Goal: Find specific page/section: Find specific page/section

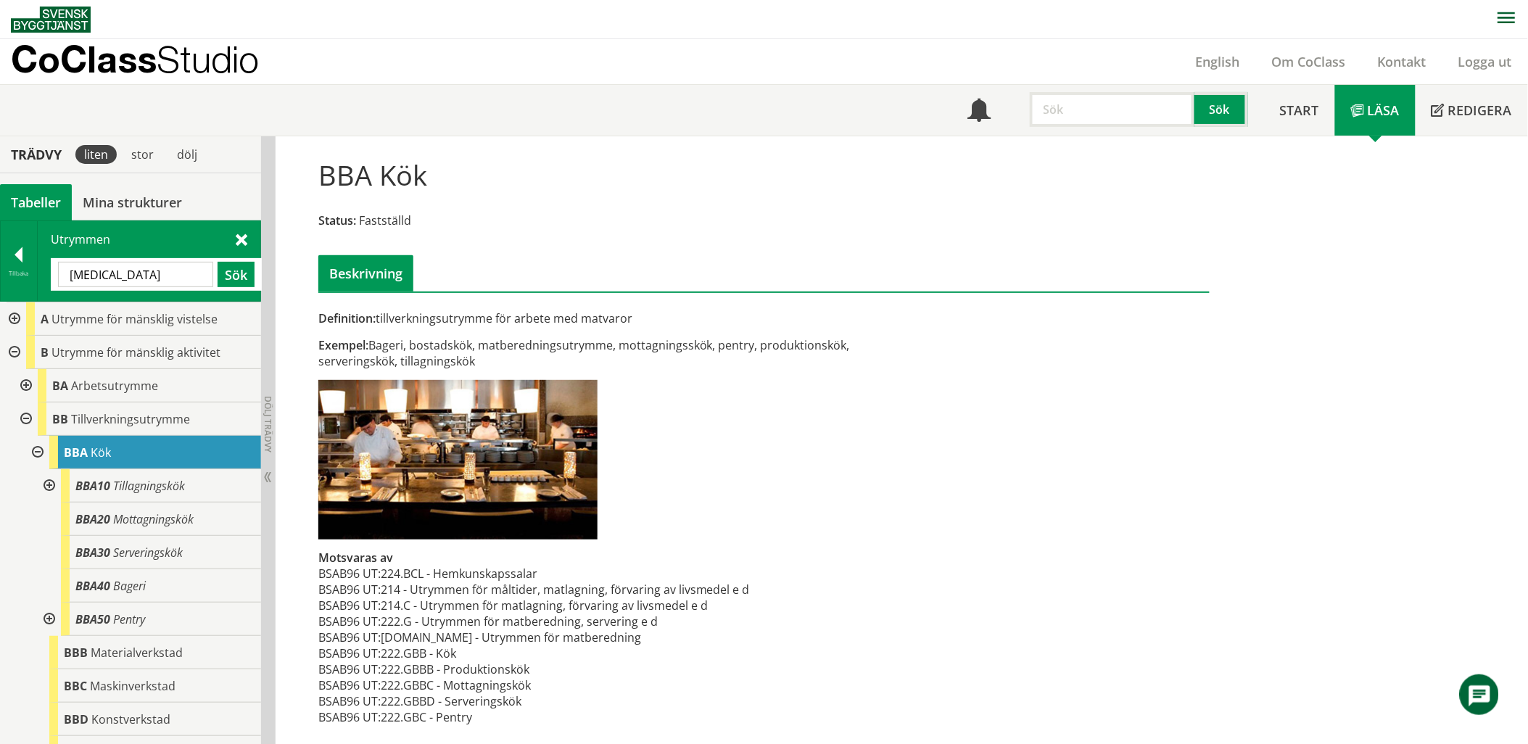
type input "[MEDICAL_DATA]"
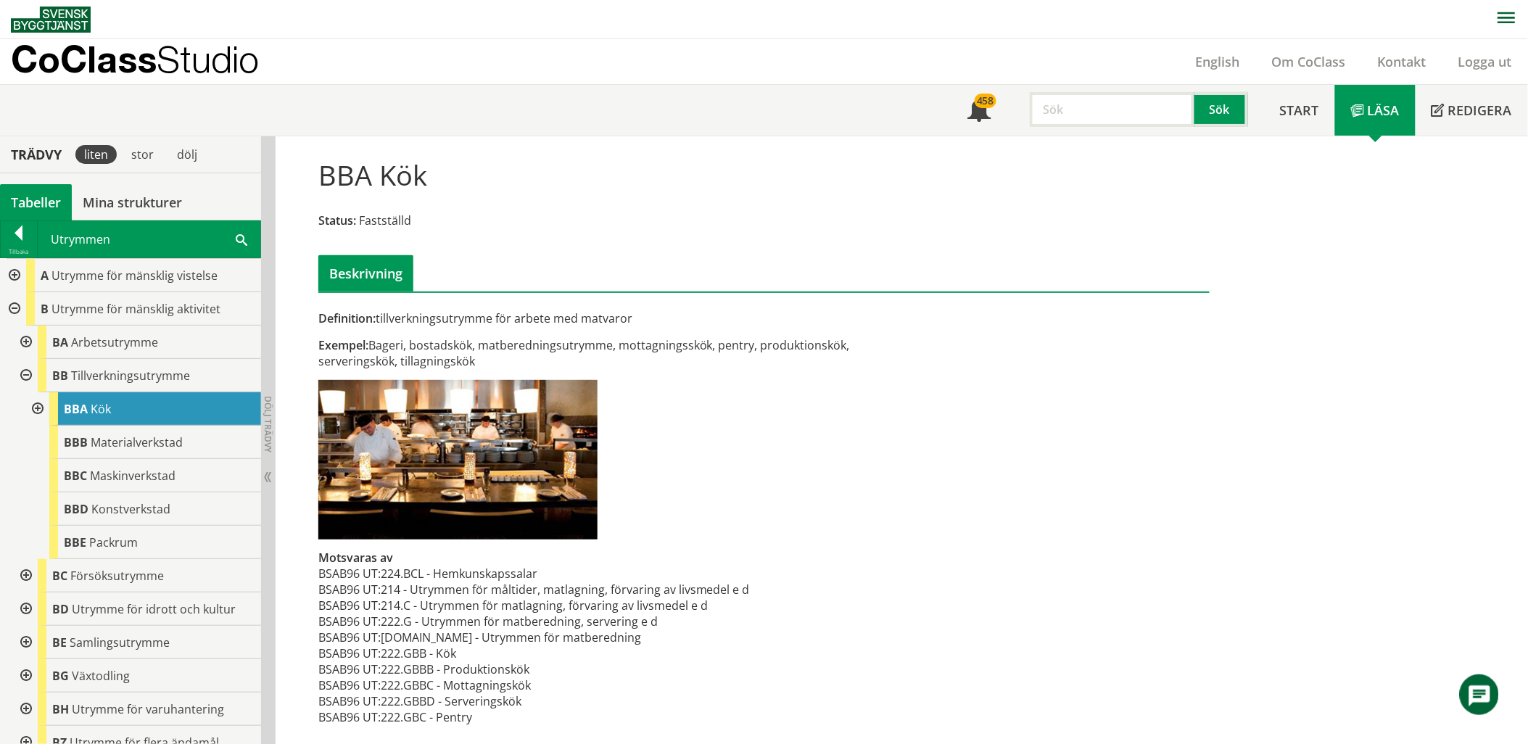
click at [244, 233] on span at bounding box center [242, 238] width 12 height 15
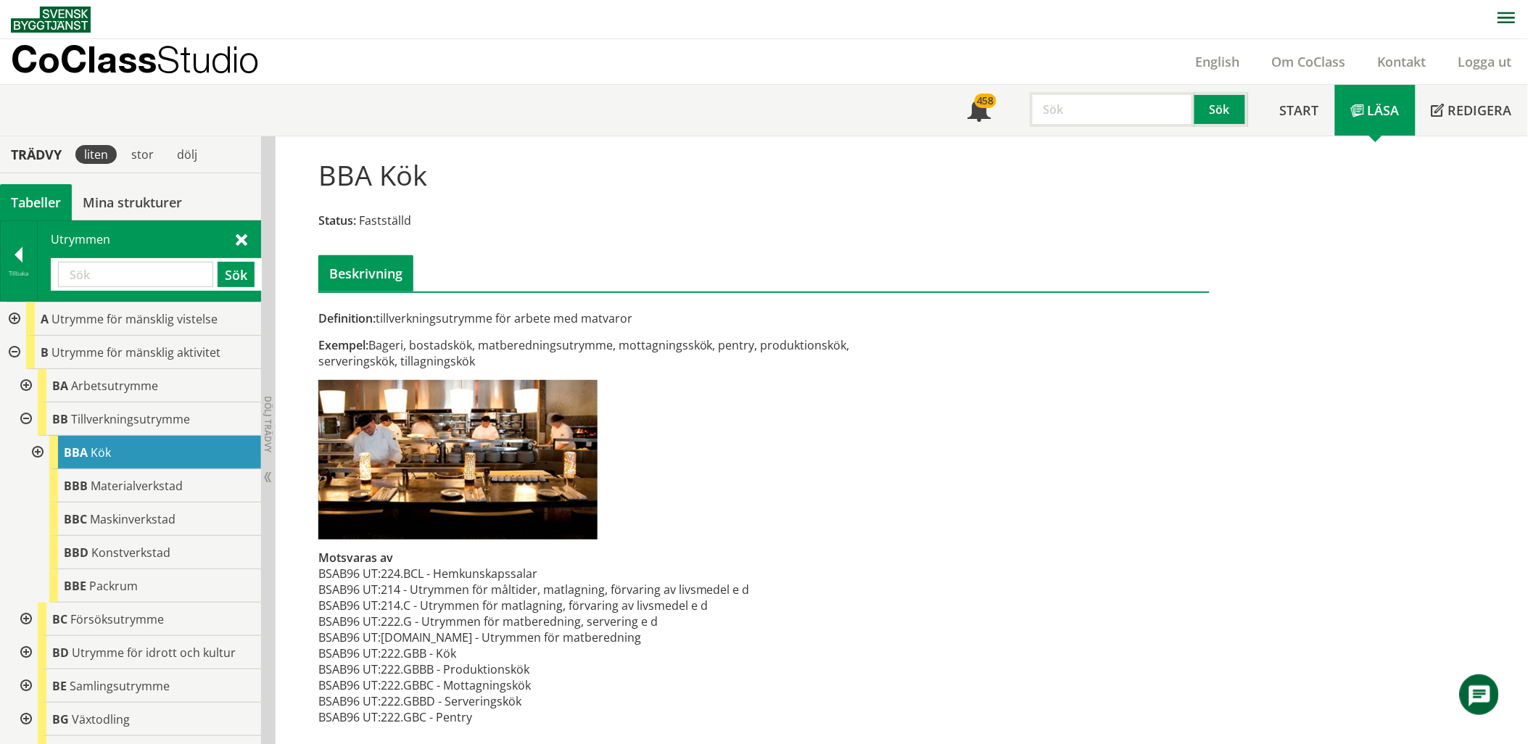
click at [22, 387] on div at bounding box center [25, 385] width 26 height 33
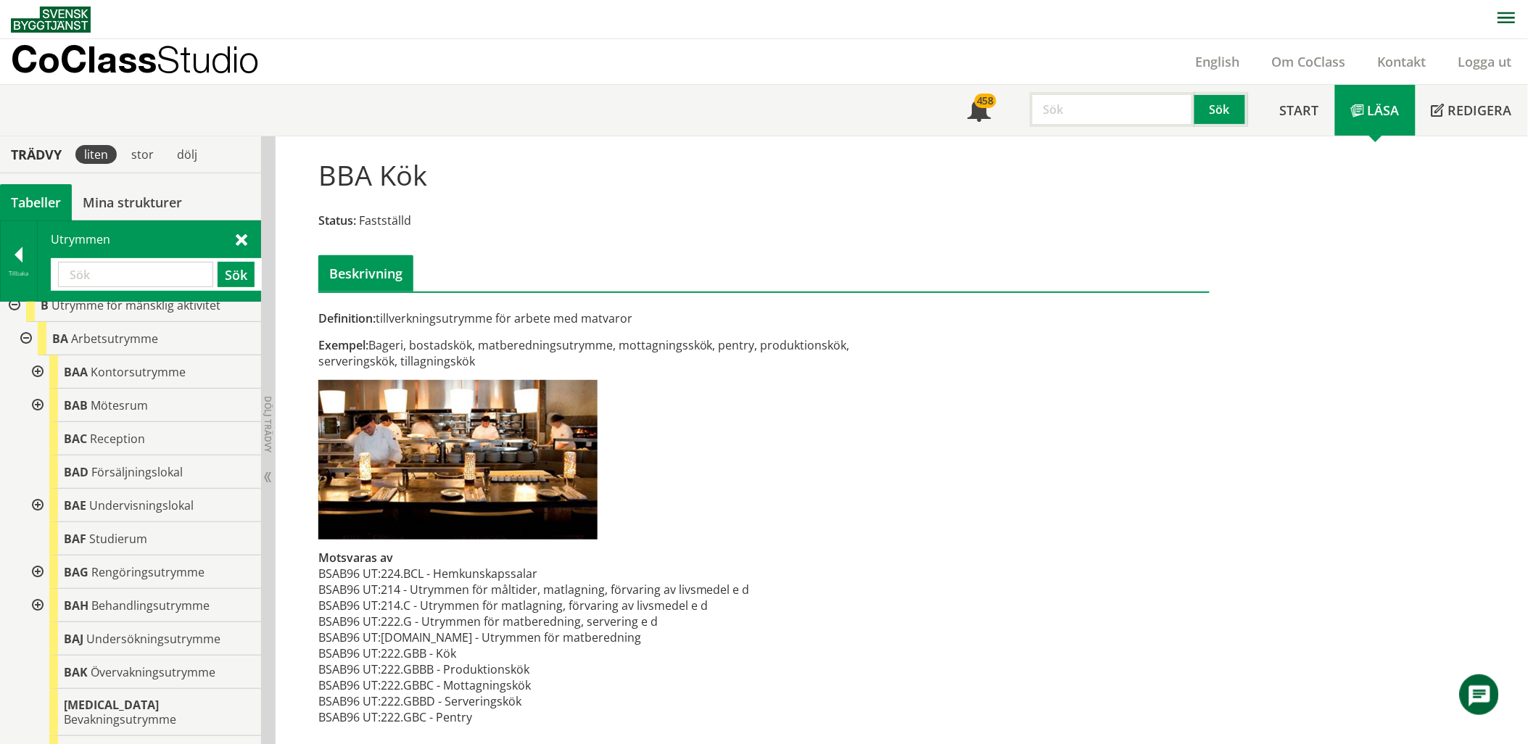
scroll to position [81, 0]
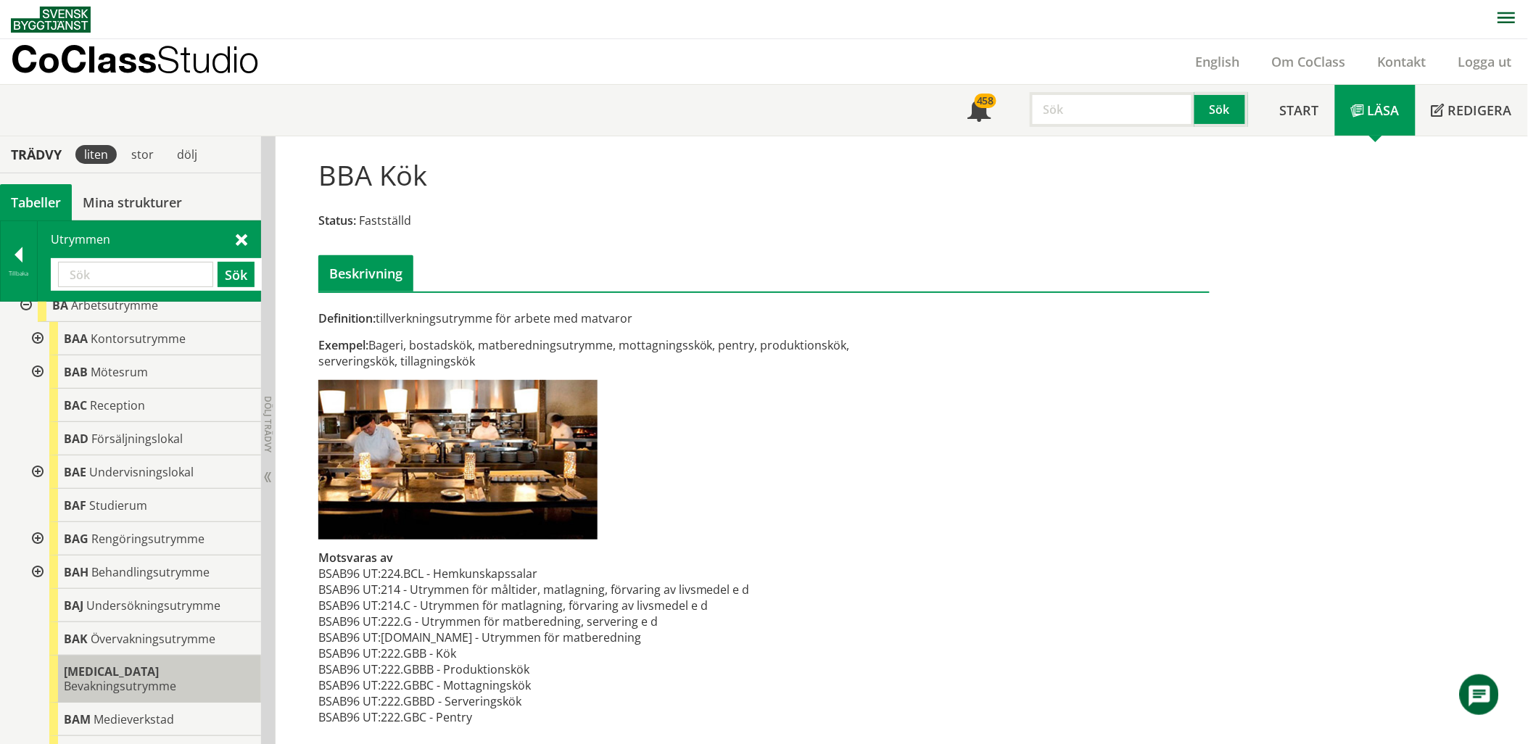
click at [76, 670] on span "[MEDICAL_DATA]" at bounding box center [111, 672] width 95 height 16
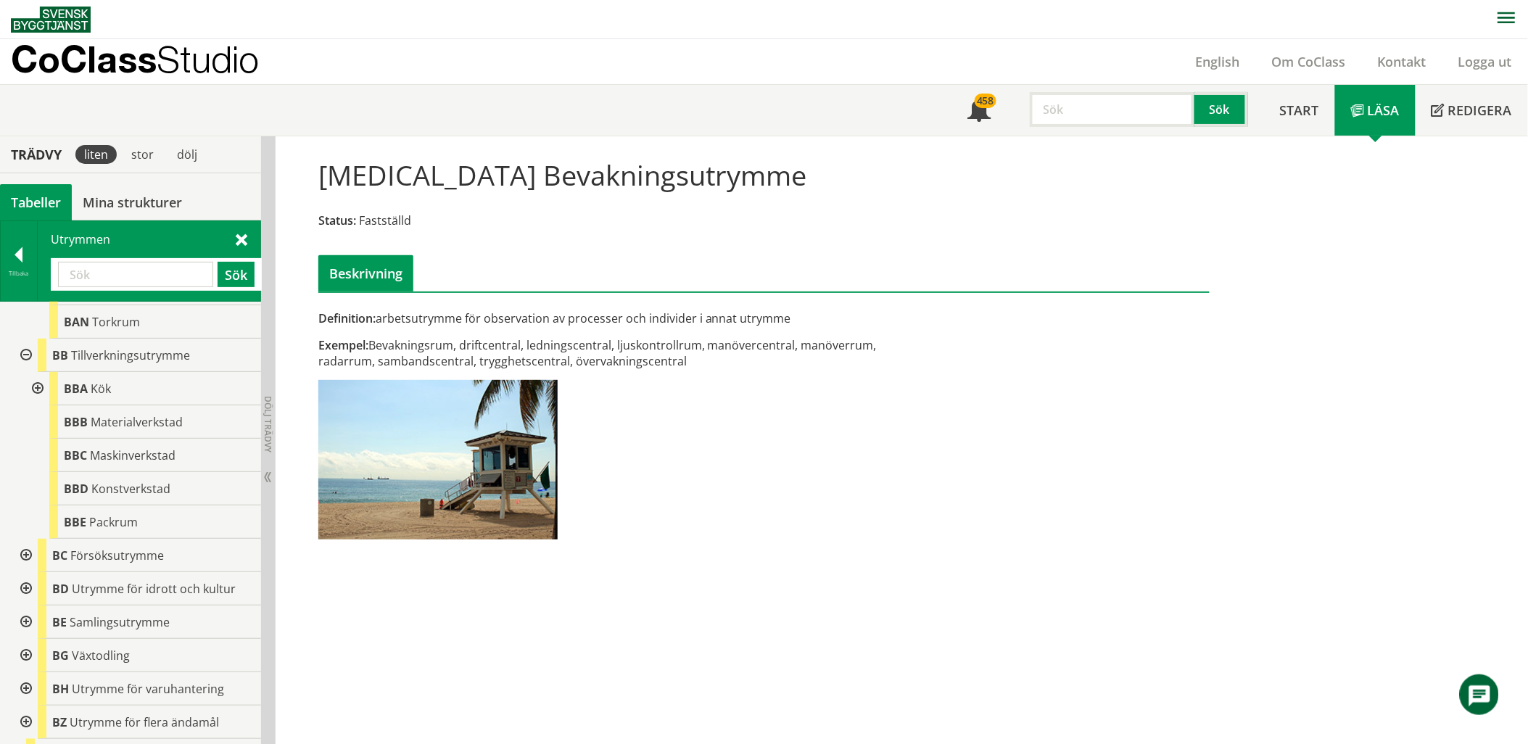
scroll to position [564, 0]
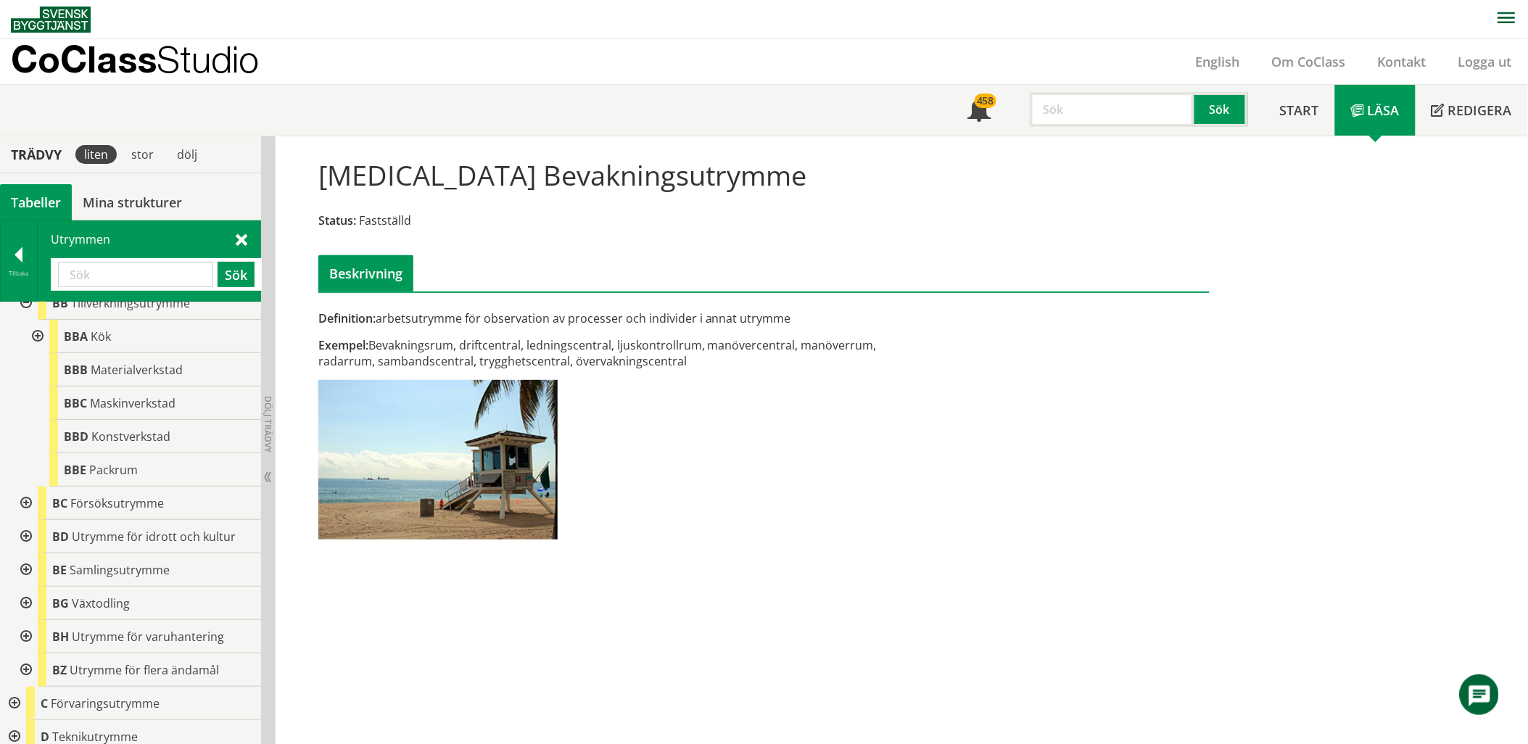
click at [23, 520] on div at bounding box center [25, 536] width 26 height 33
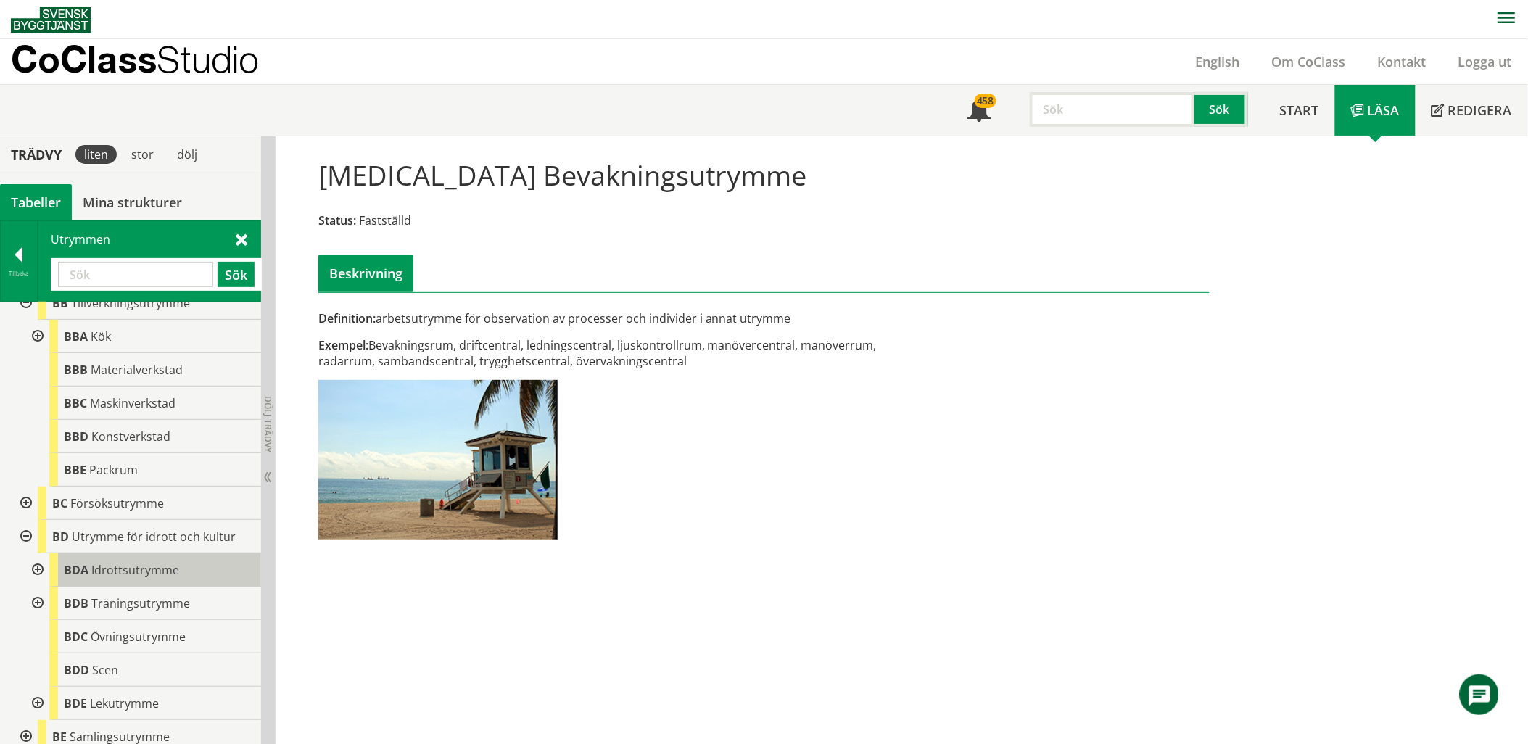
click at [68, 553] on div "BDA Idrottsutrymme" at bounding box center [155, 569] width 212 height 33
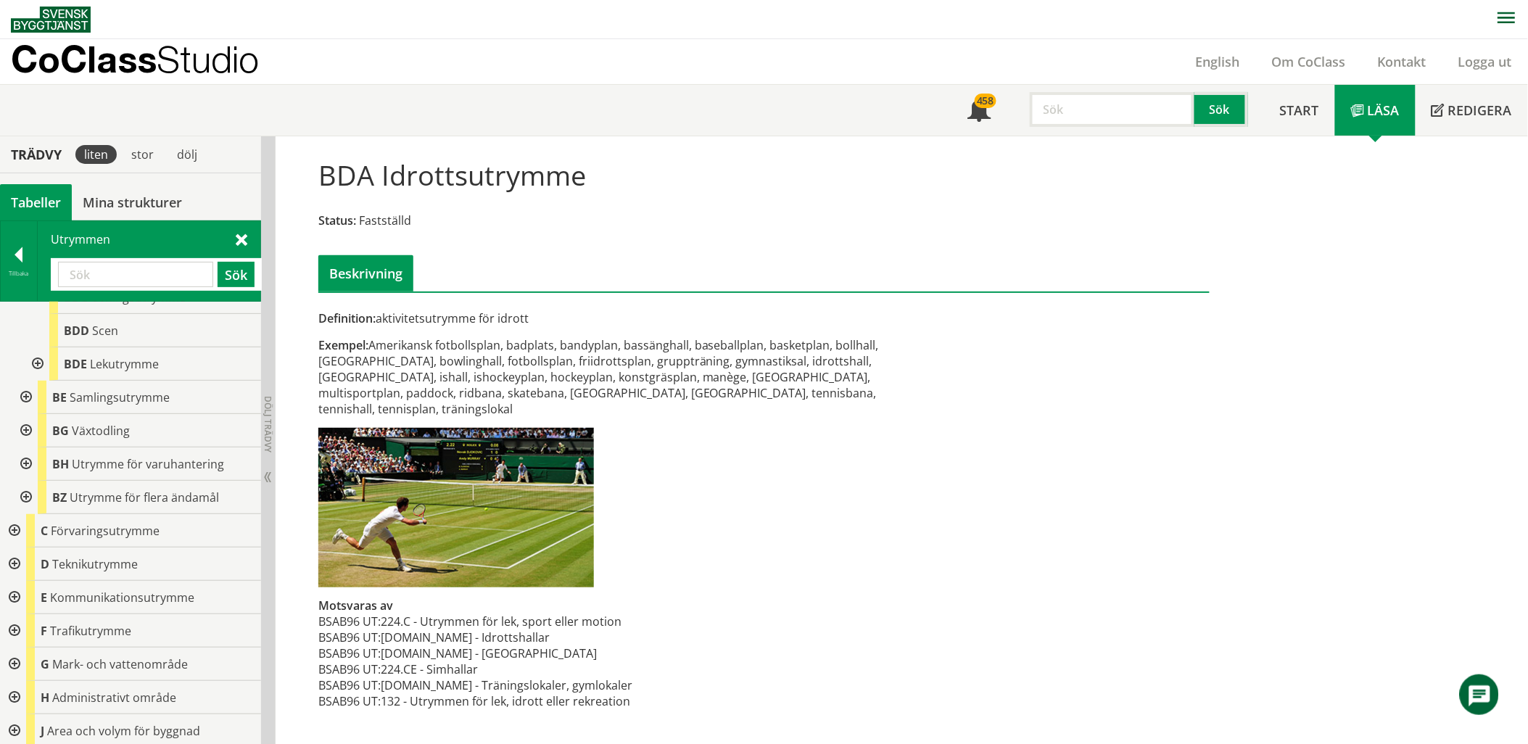
scroll to position [958, 0]
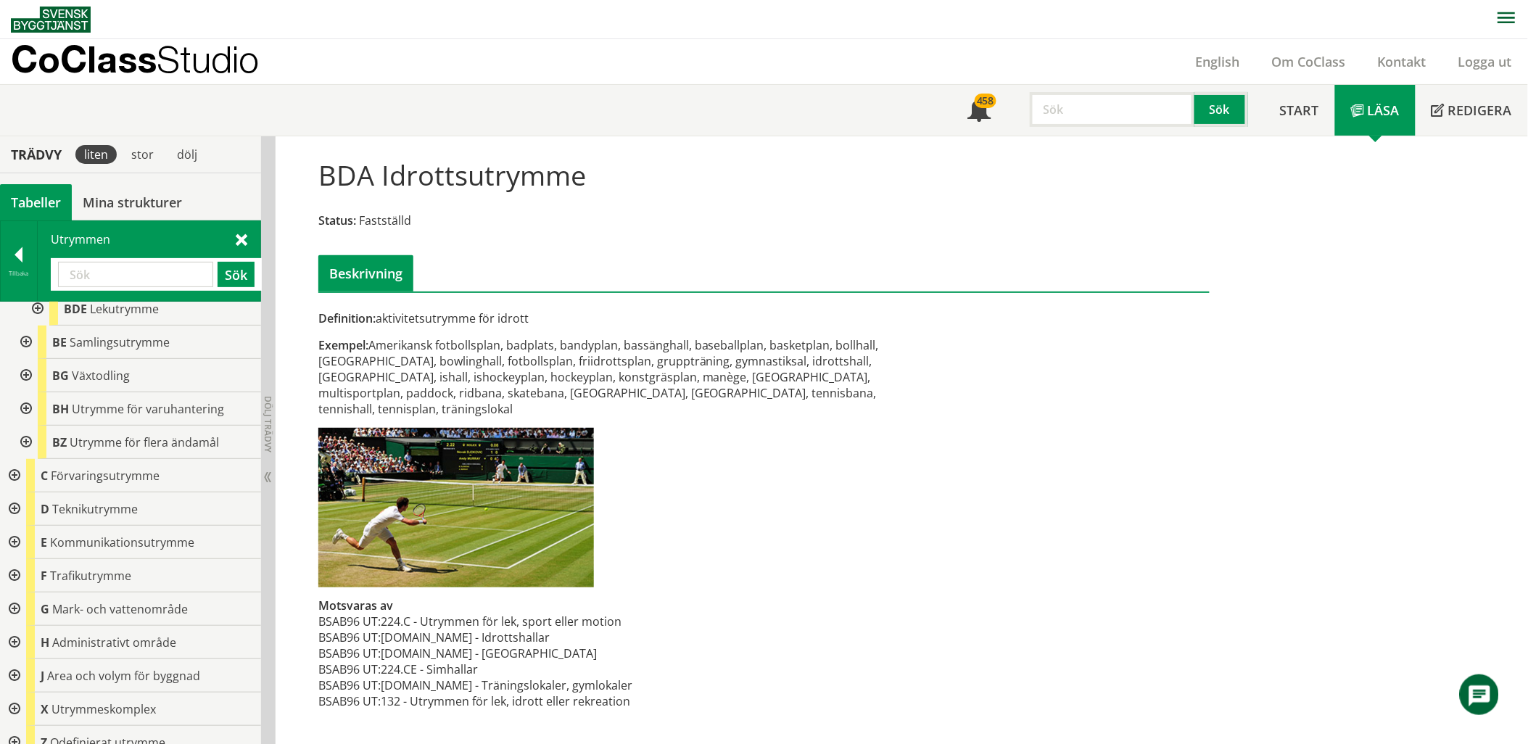
click at [18, 496] on div at bounding box center [13, 509] width 26 height 33
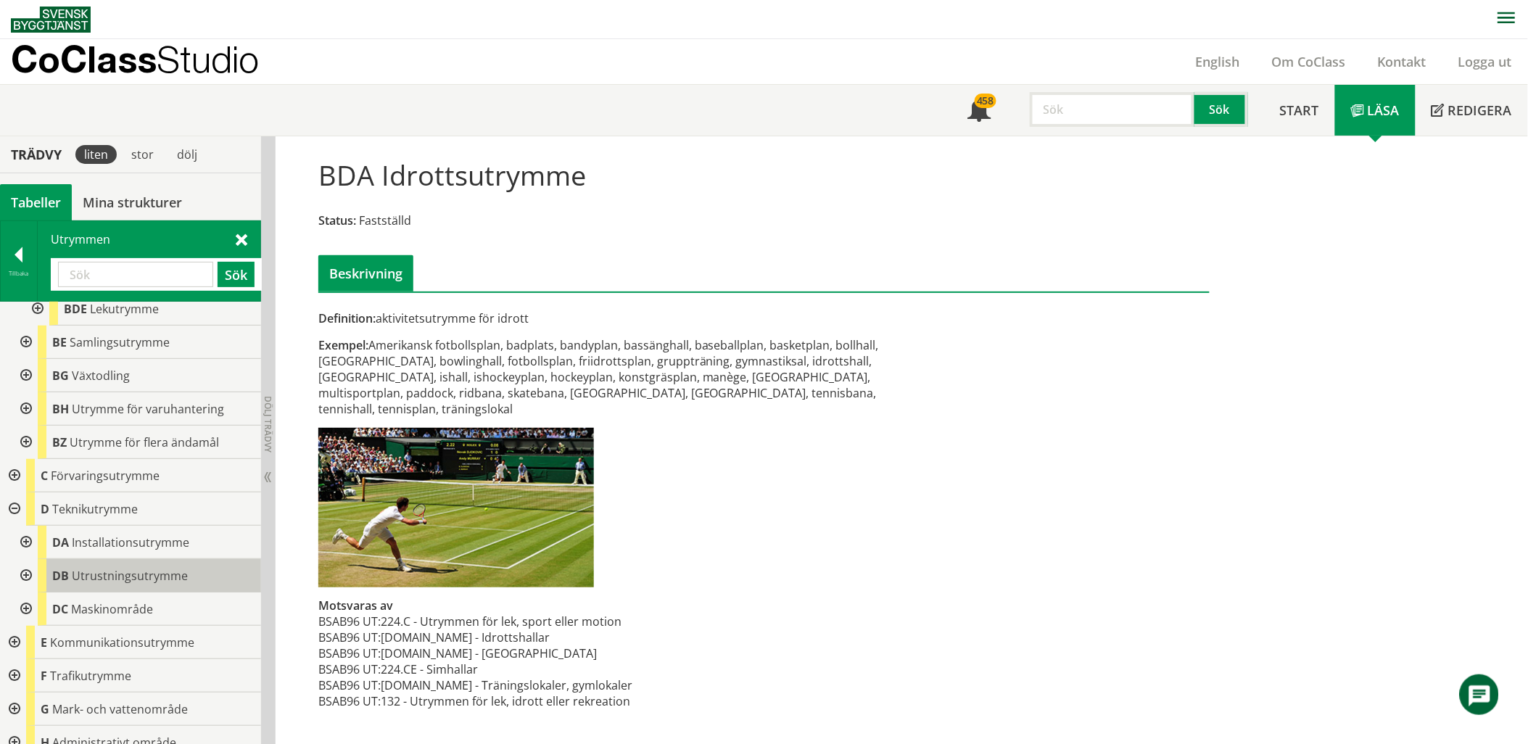
click at [109, 568] on span "Utrustningsutrymme" at bounding box center [130, 576] width 116 height 16
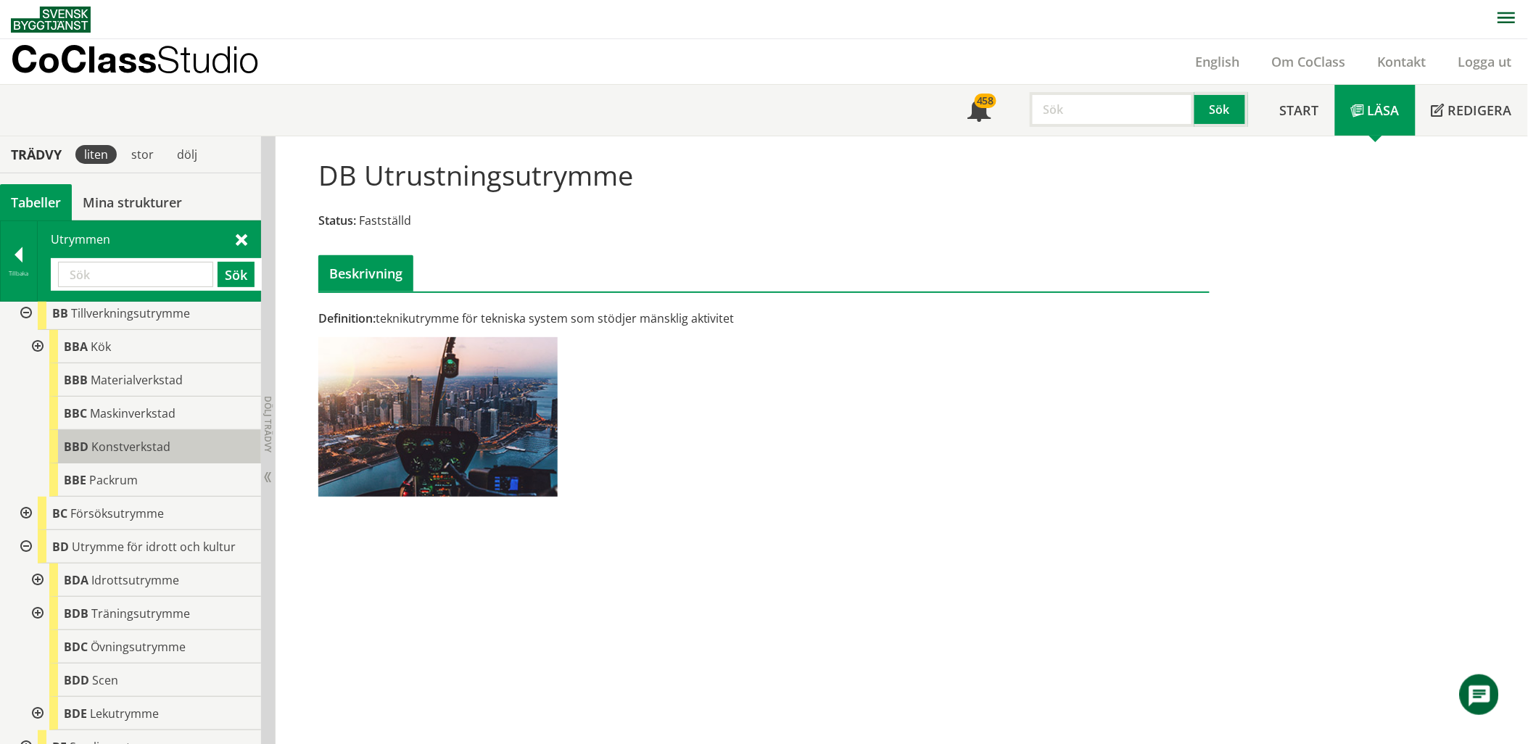
scroll to position [555, 0]
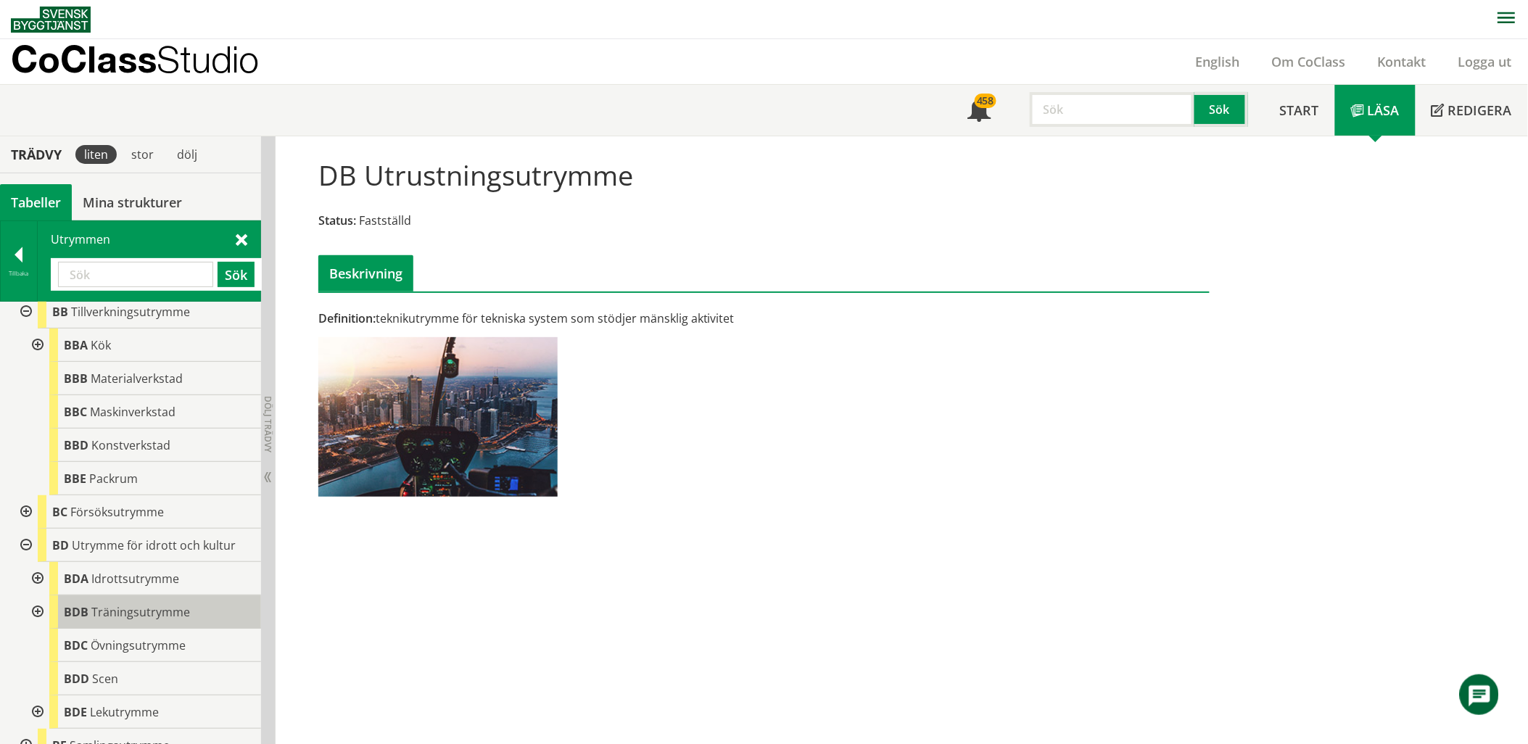
click at [112, 604] on span "Träningsutrymme" at bounding box center [140, 612] width 99 height 16
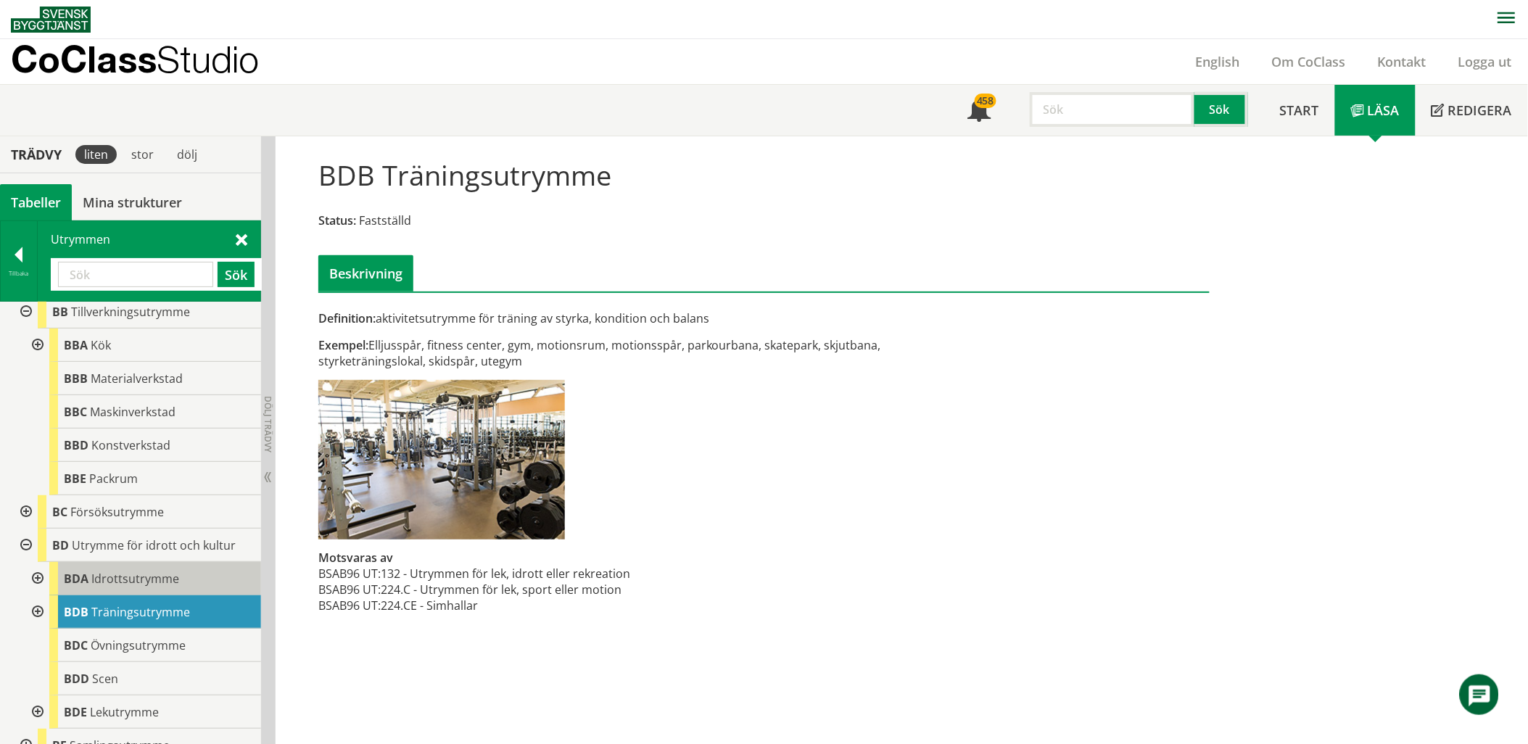
click at [119, 571] on span "Idrottsutrymme" at bounding box center [135, 579] width 88 height 16
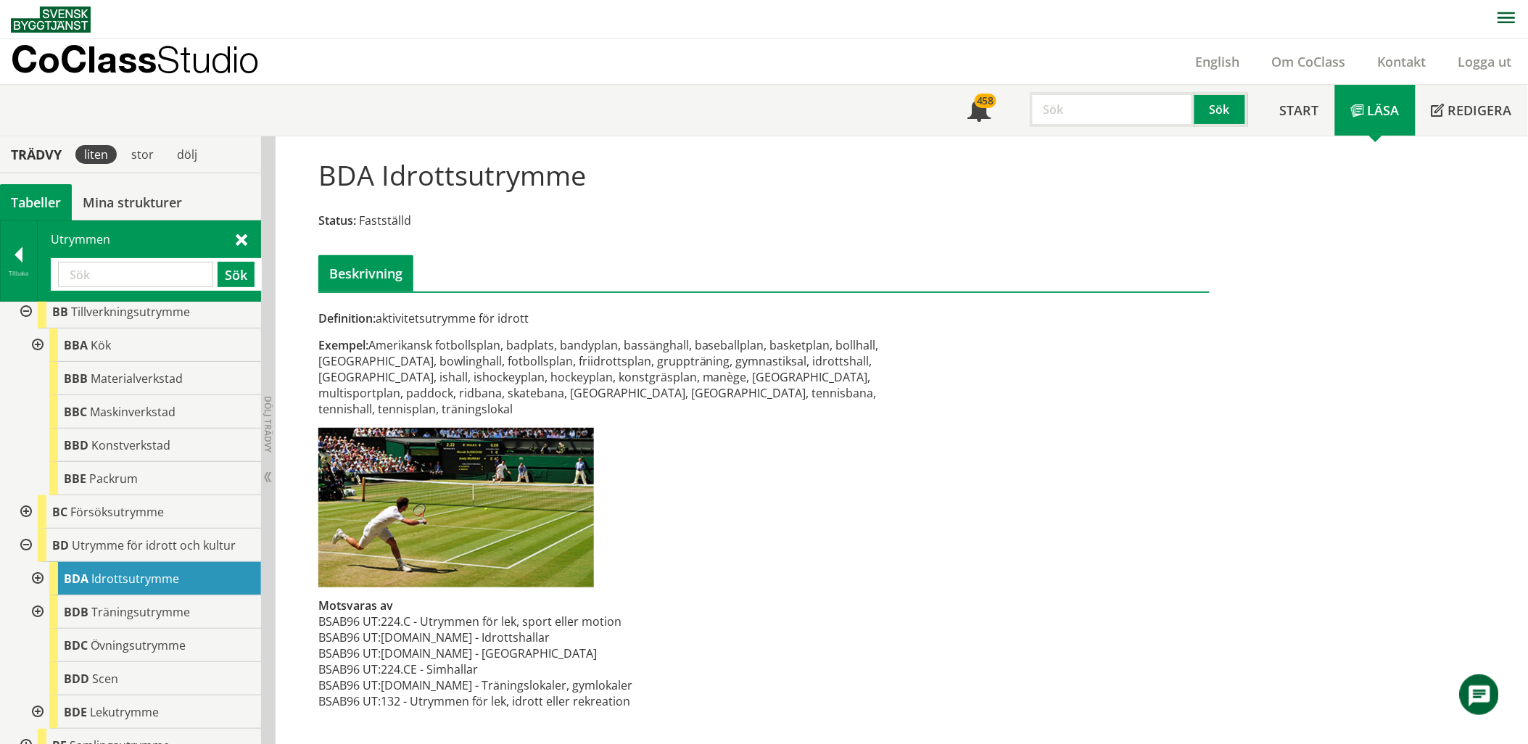
click at [125, 579] on div "BDA Idrottsutrymme" at bounding box center [155, 578] width 212 height 33
click at [142, 606] on div "BDB Träningsutrymme" at bounding box center [155, 612] width 212 height 33
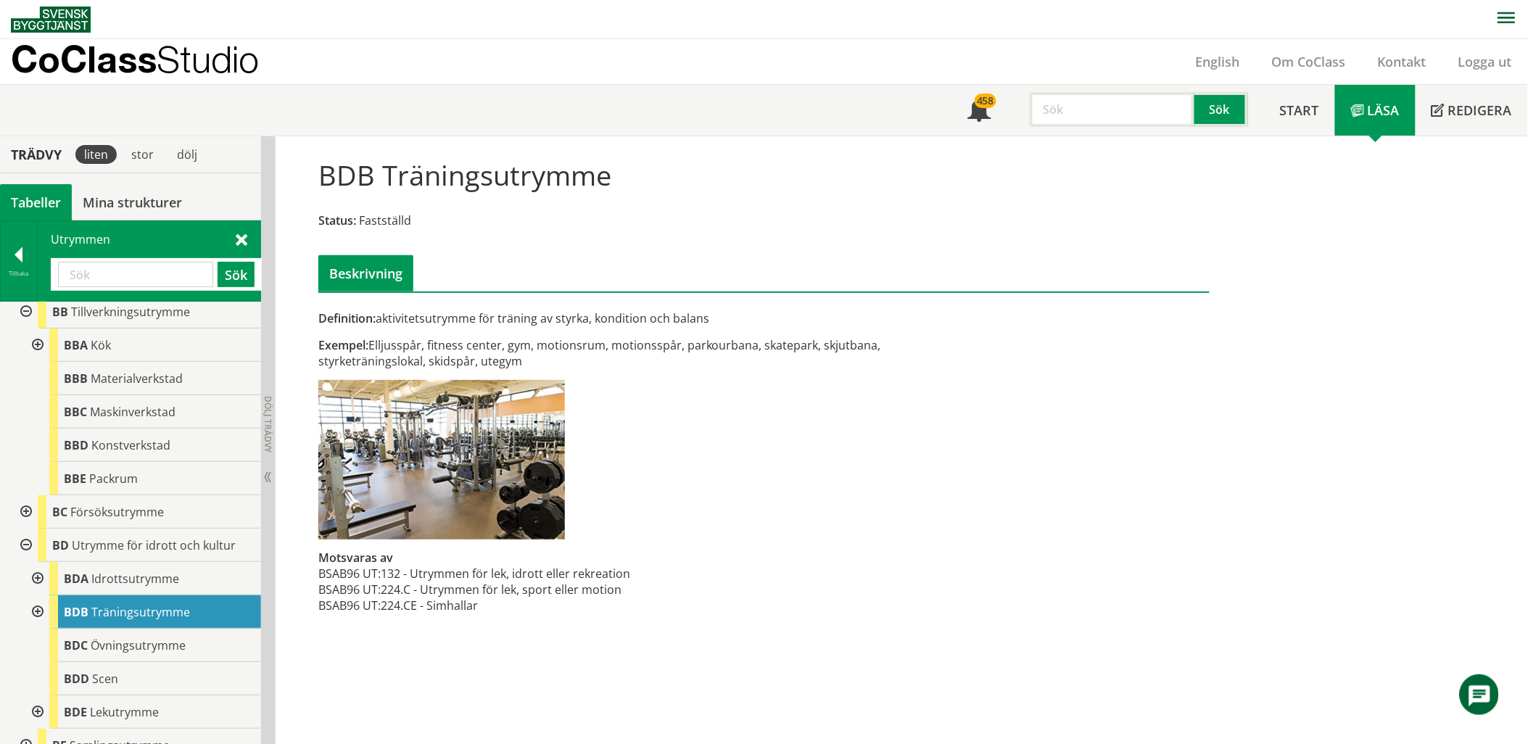
click at [30, 596] on div at bounding box center [36, 612] width 26 height 33
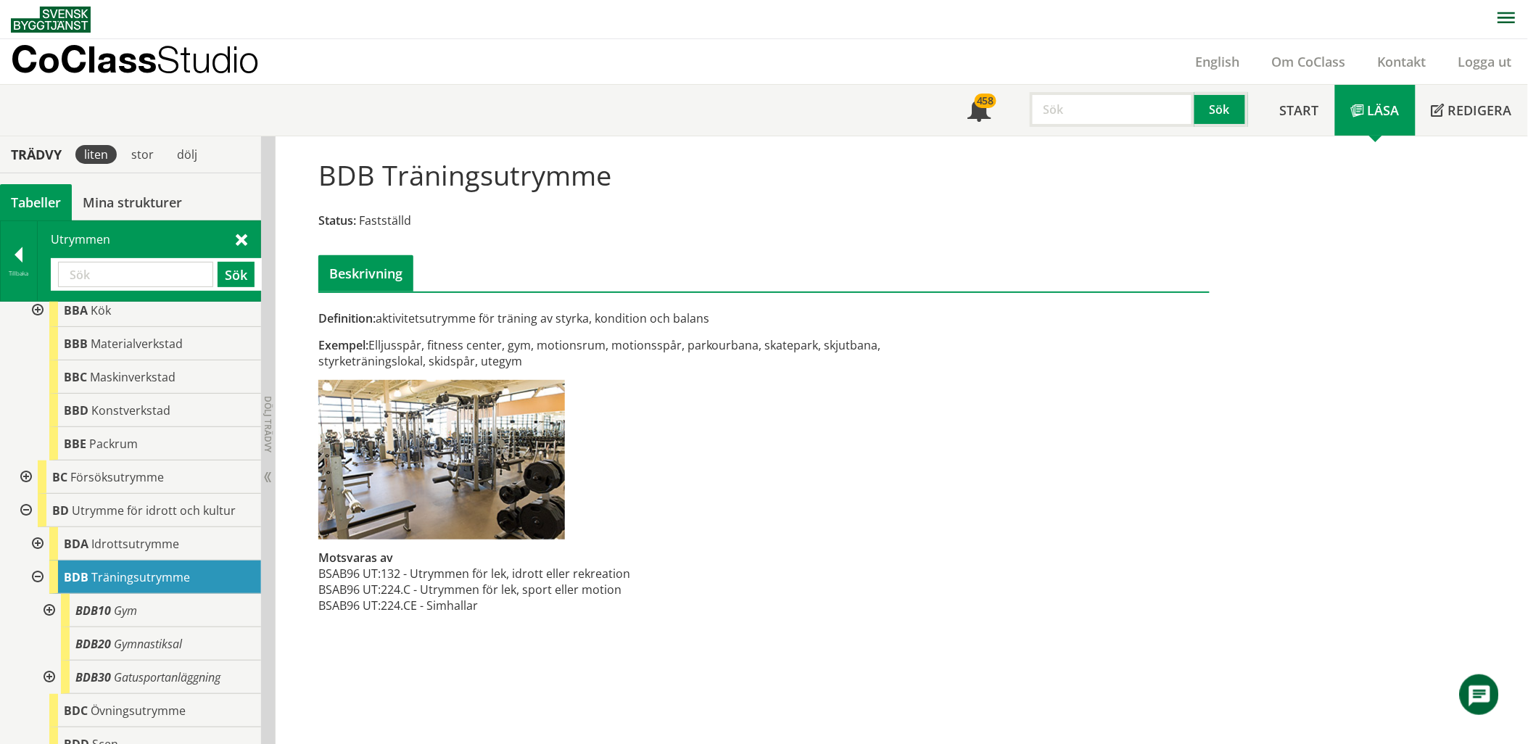
scroll to position [635, 0]
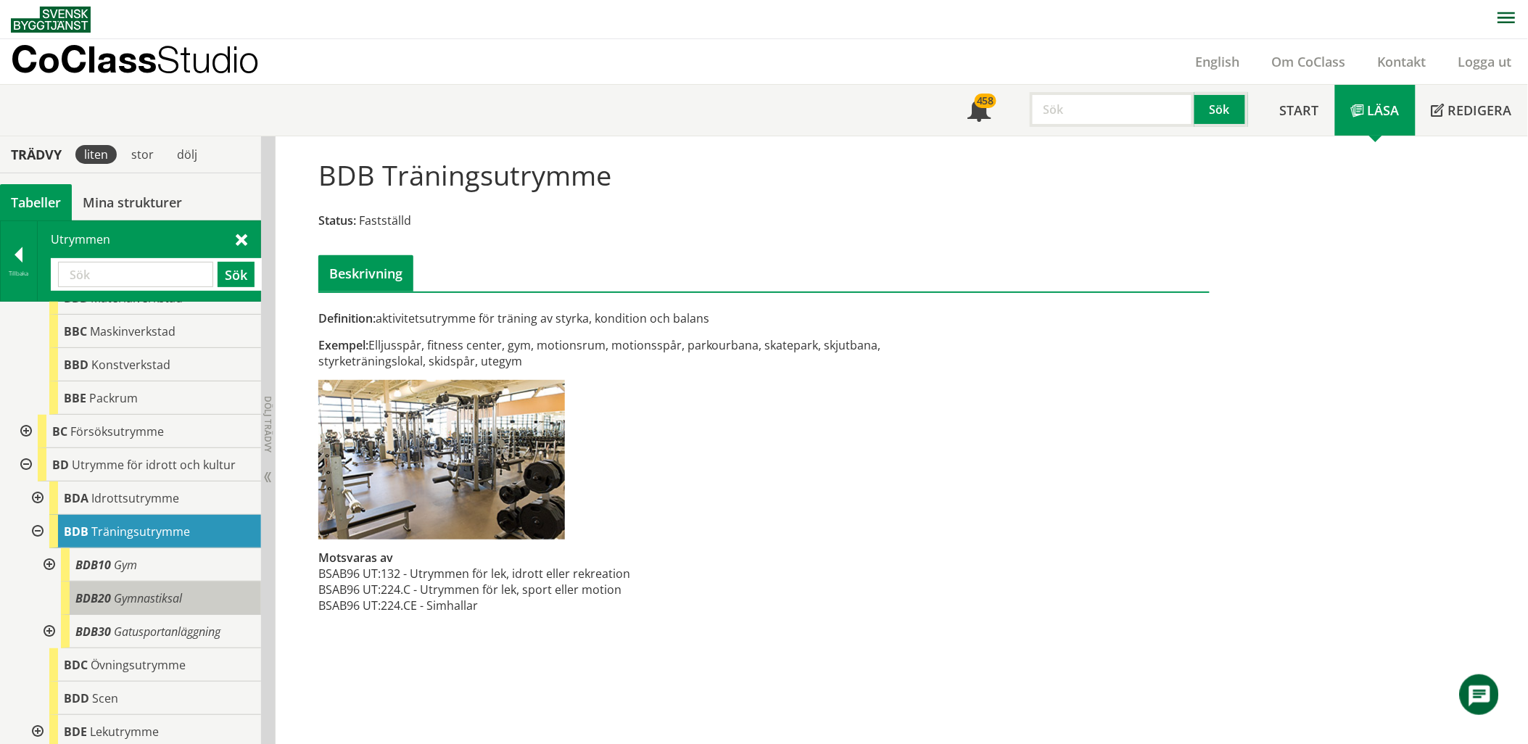
click at [120, 590] on span "Gymnastiksal" at bounding box center [148, 598] width 68 height 16
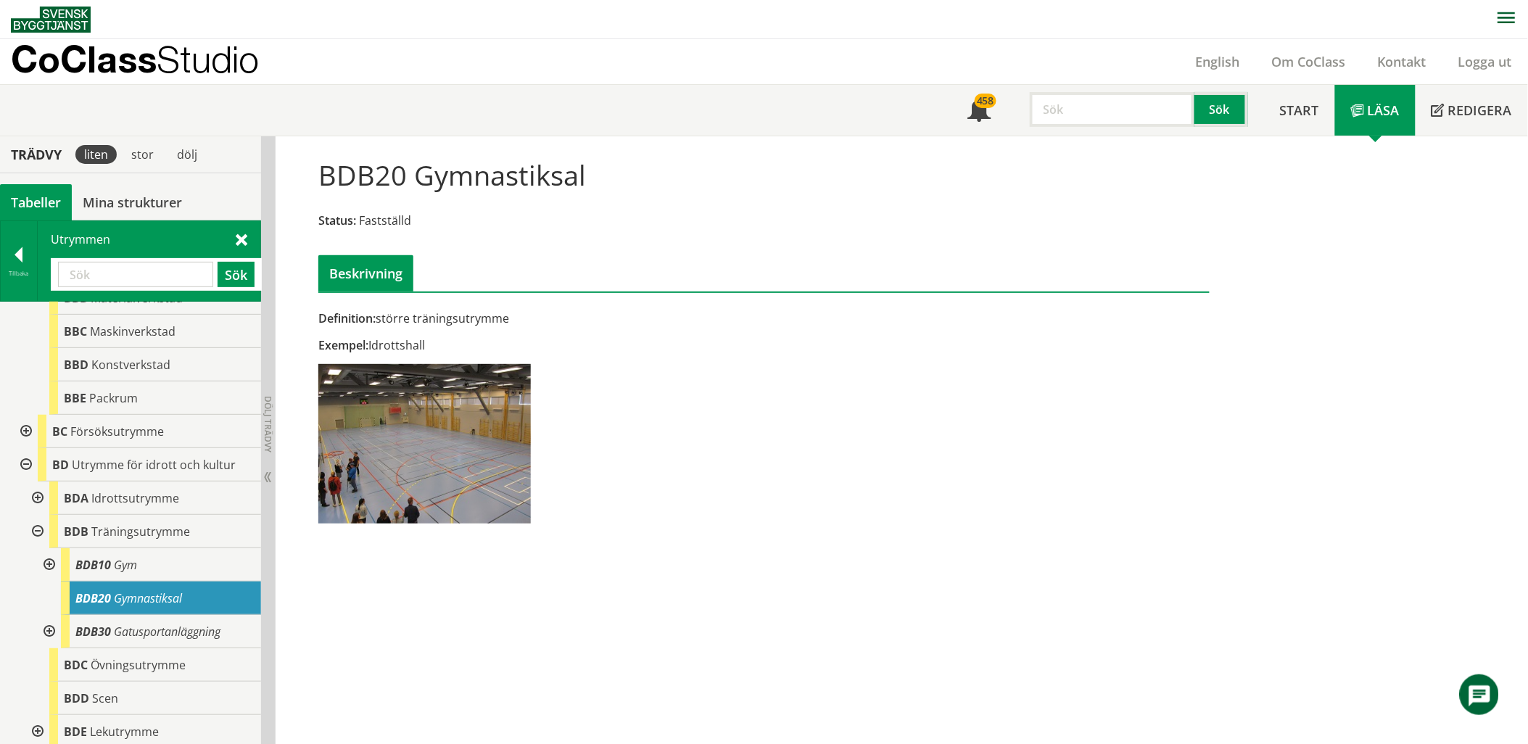
click at [168, 263] on input "text" at bounding box center [135, 274] width 155 height 25
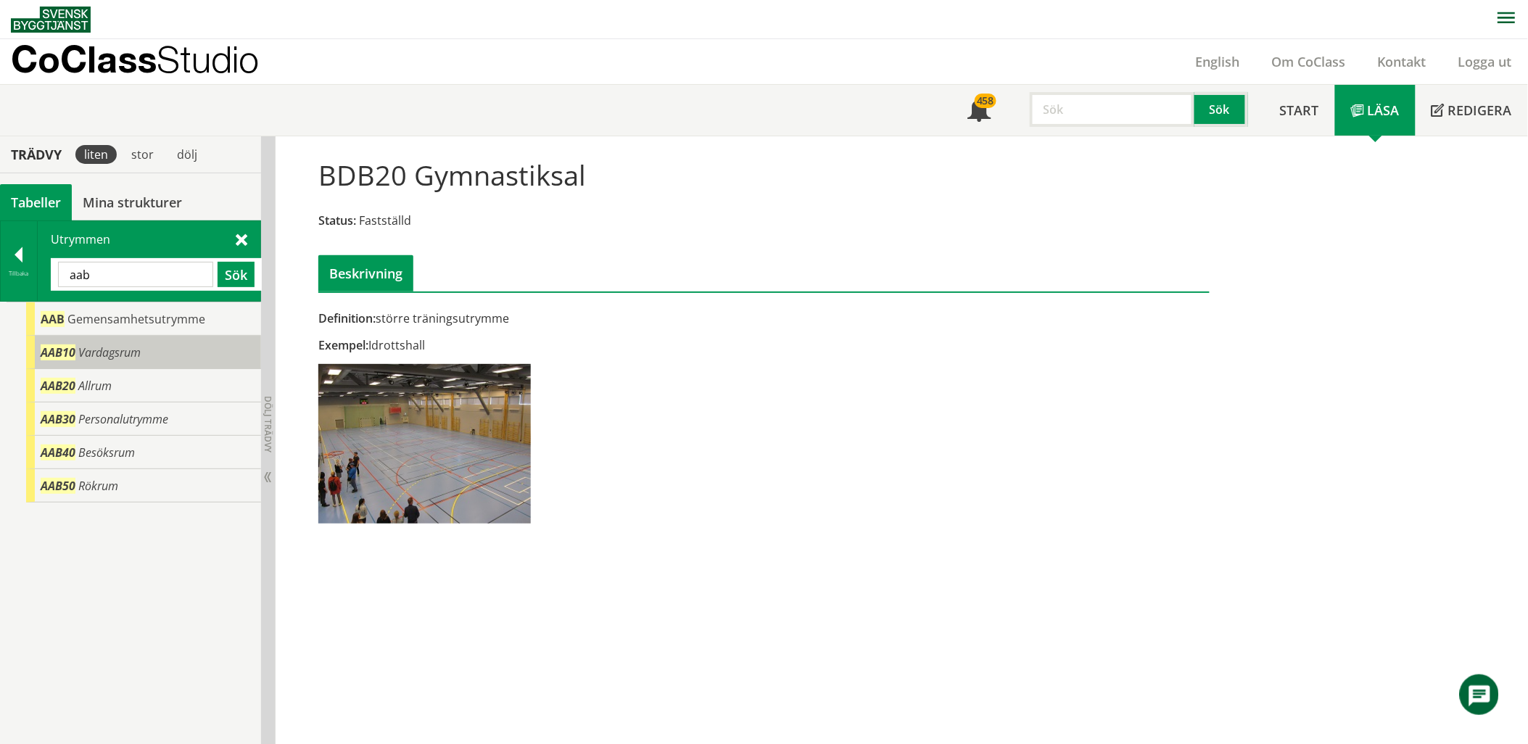
click at [145, 343] on div "AAB10 Vardagsrum" at bounding box center [143, 352] width 235 height 33
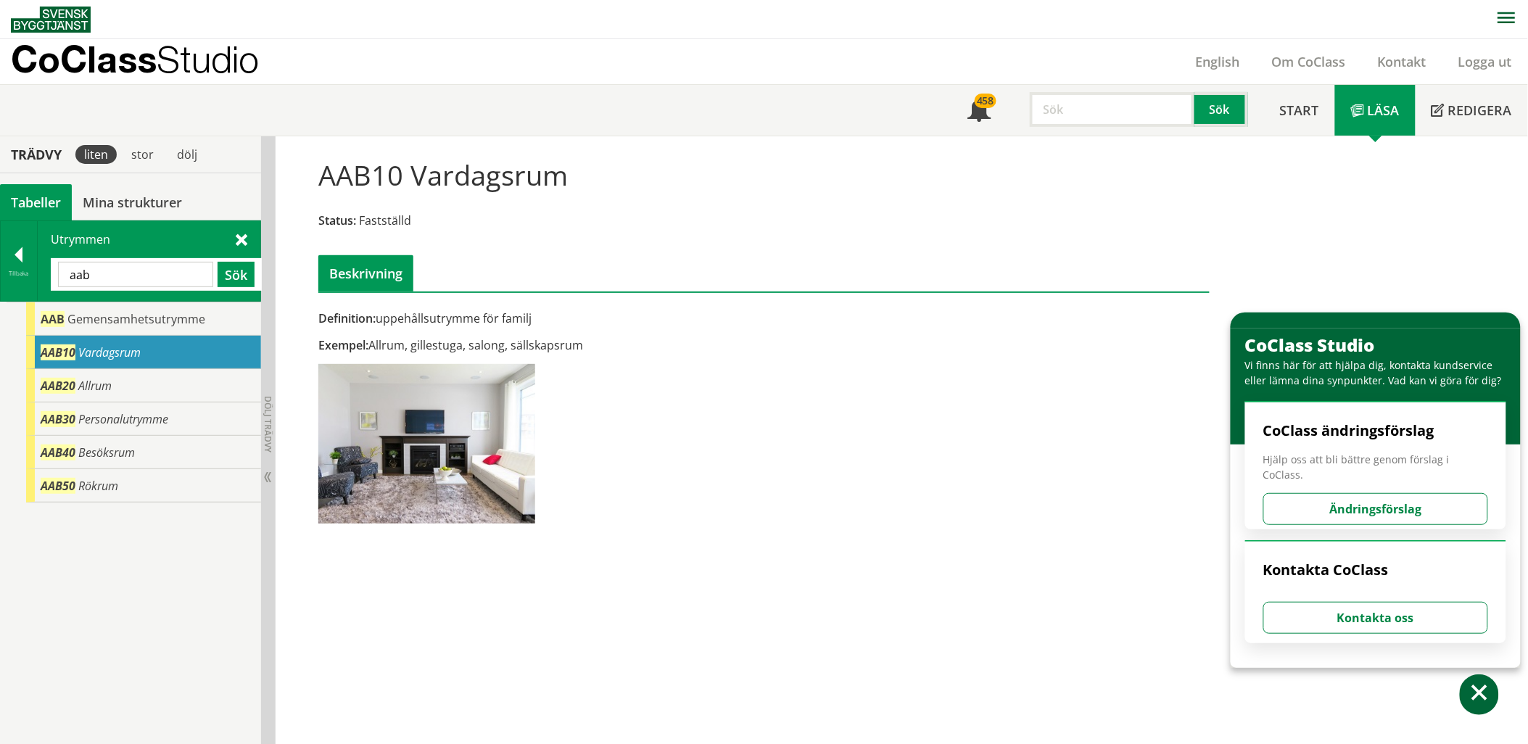
click at [167, 263] on input "aab" at bounding box center [135, 274] width 155 height 25
click at [141, 357] on div "BAB10 Grupprum" at bounding box center [143, 352] width 235 height 33
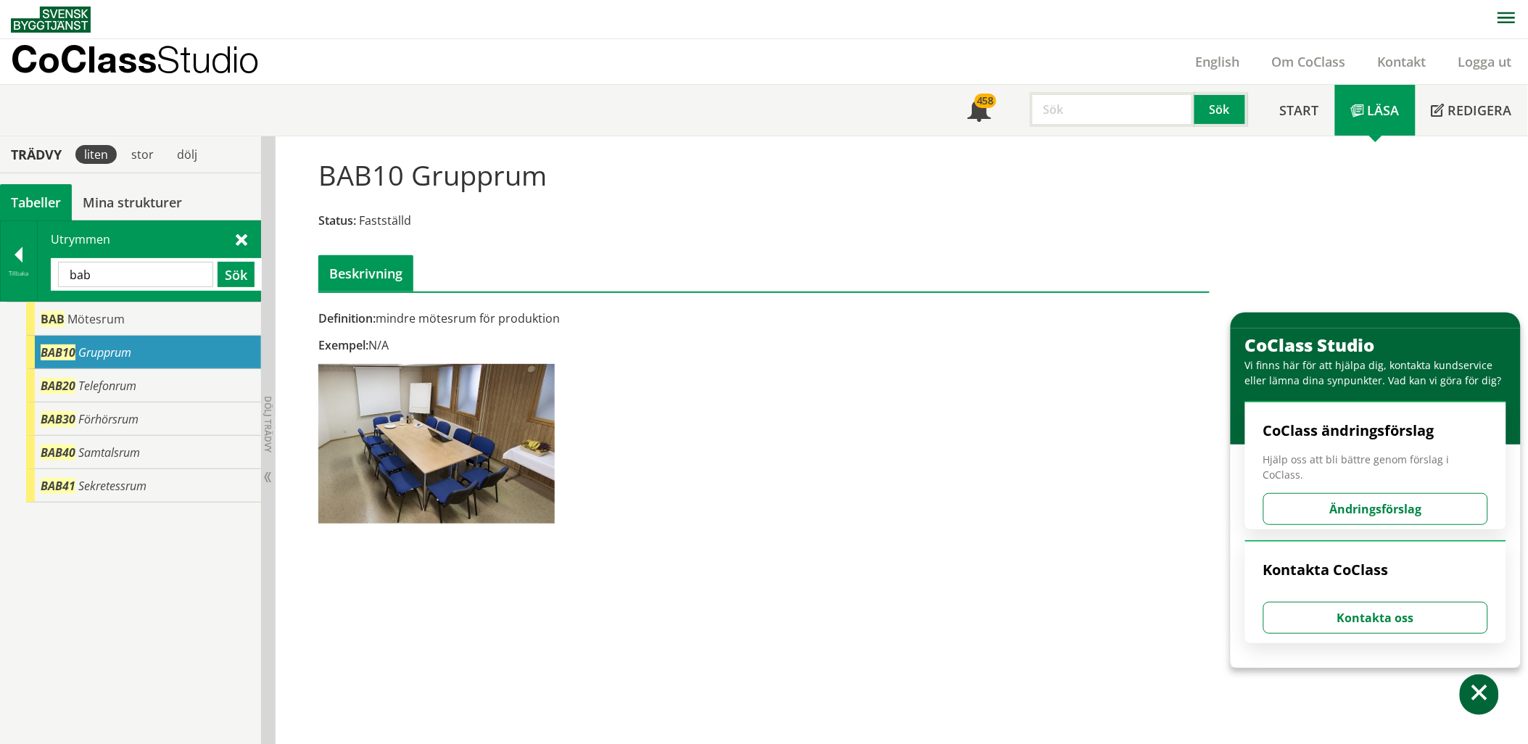
click at [143, 273] on input "bab" at bounding box center [135, 274] width 155 height 25
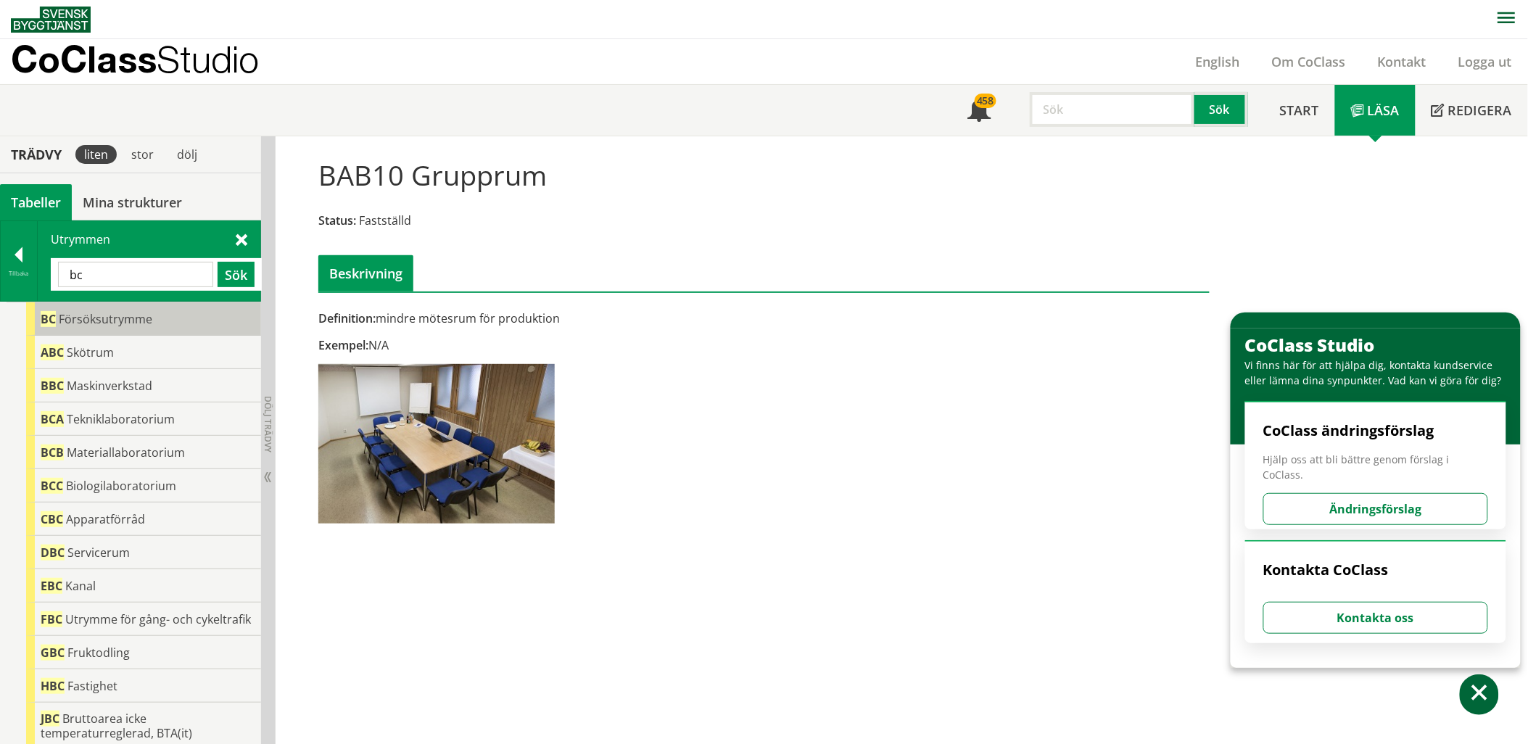
click at [116, 313] on span "Försöksutrymme" at bounding box center [106, 319] width 94 height 16
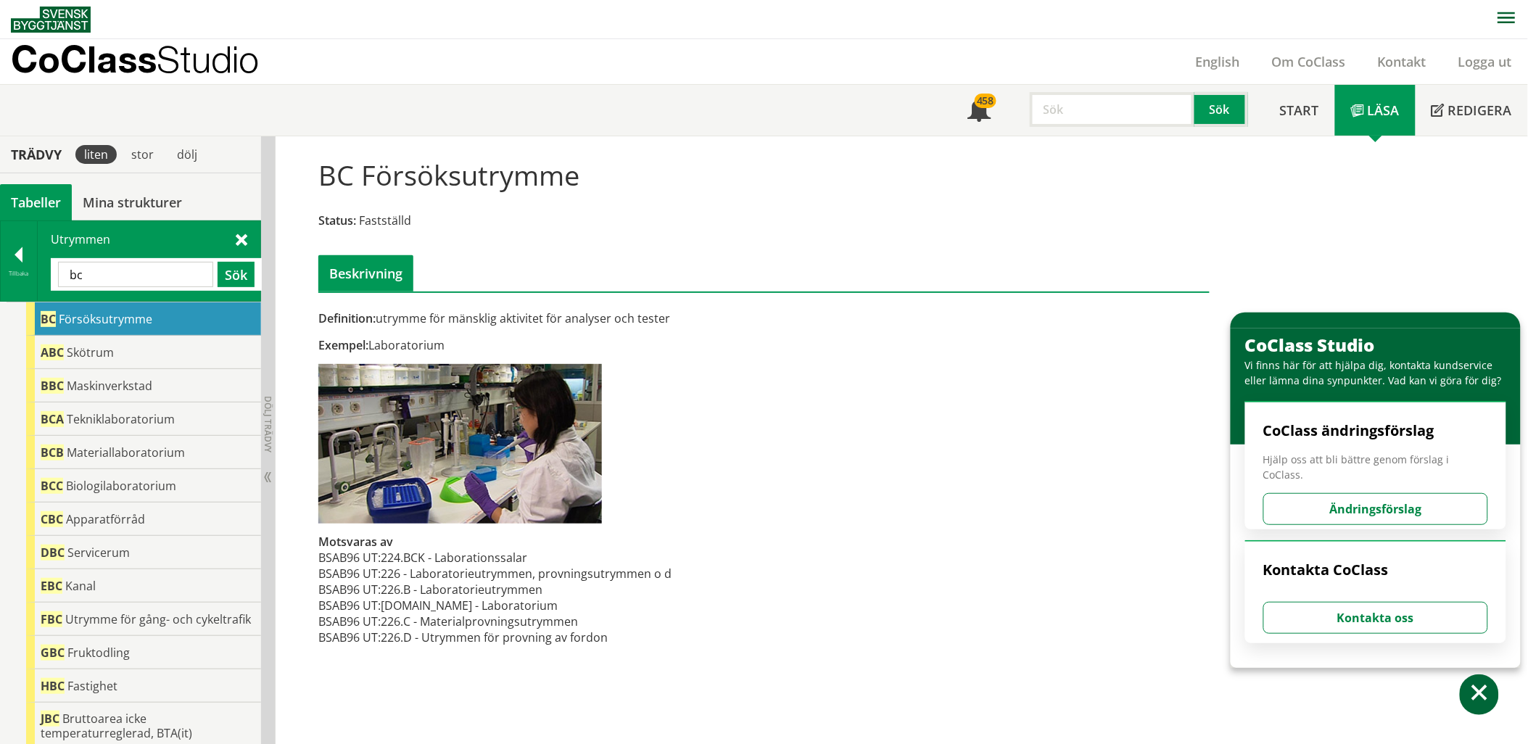
click at [175, 279] on input "bc" at bounding box center [135, 274] width 155 height 25
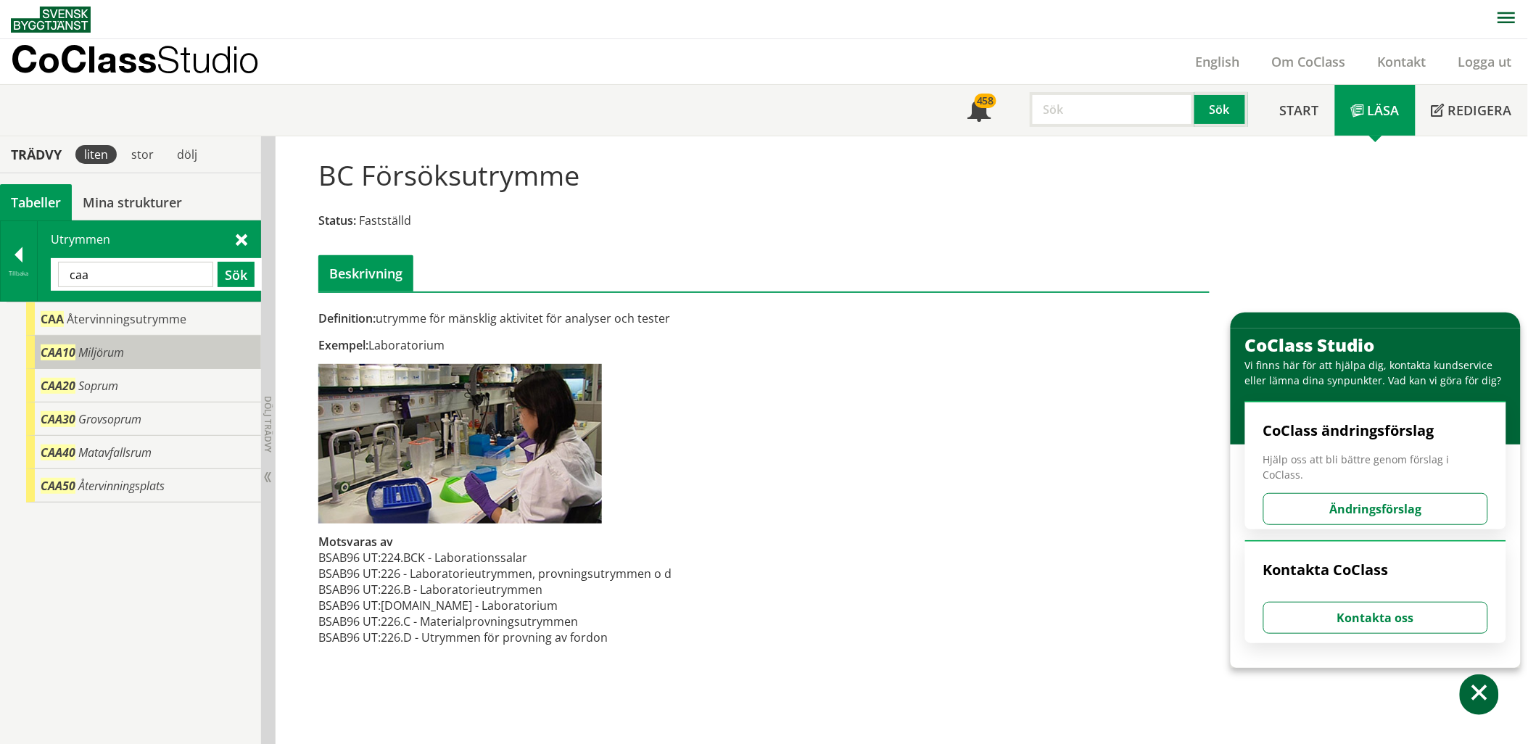
click at [144, 339] on div "CAA10 Miljörum" at bounding box center [143, 352] width 235 height 33
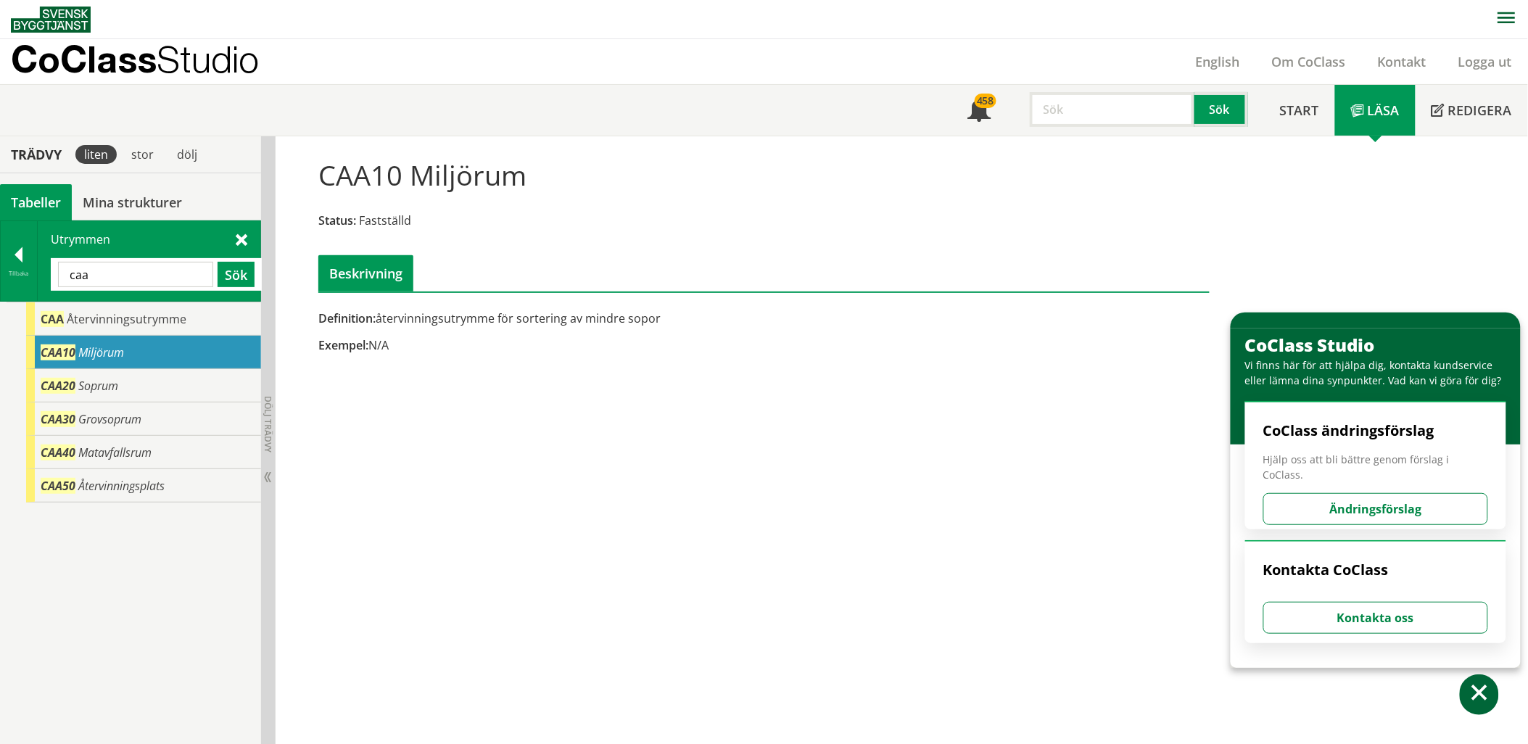
click at [76, 272] on input "caa" at bounding box center [135, 274] width 155 height 25
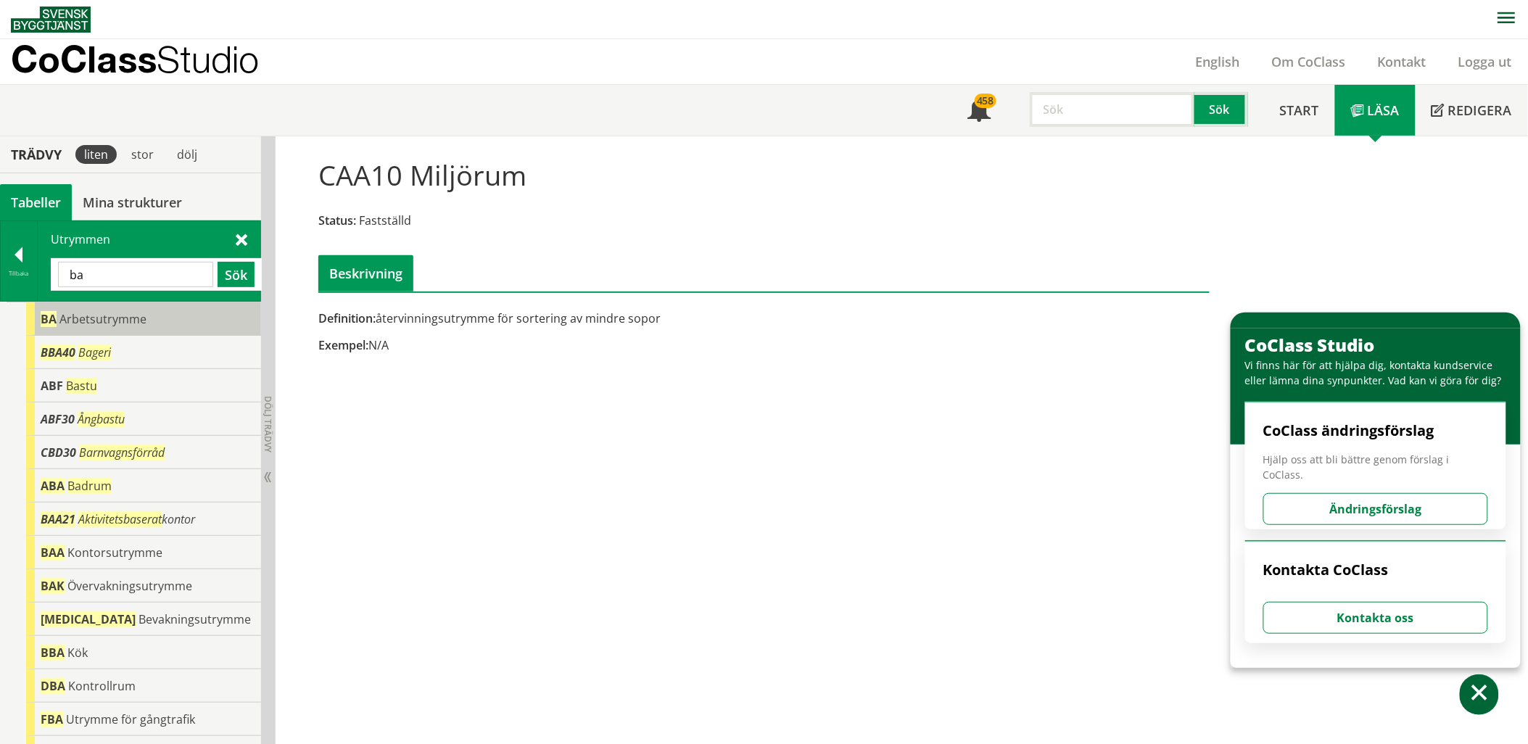
click at [89, 320] on span "Arbetsutrymme" at bounding box center [102, 319] width 87 height 16
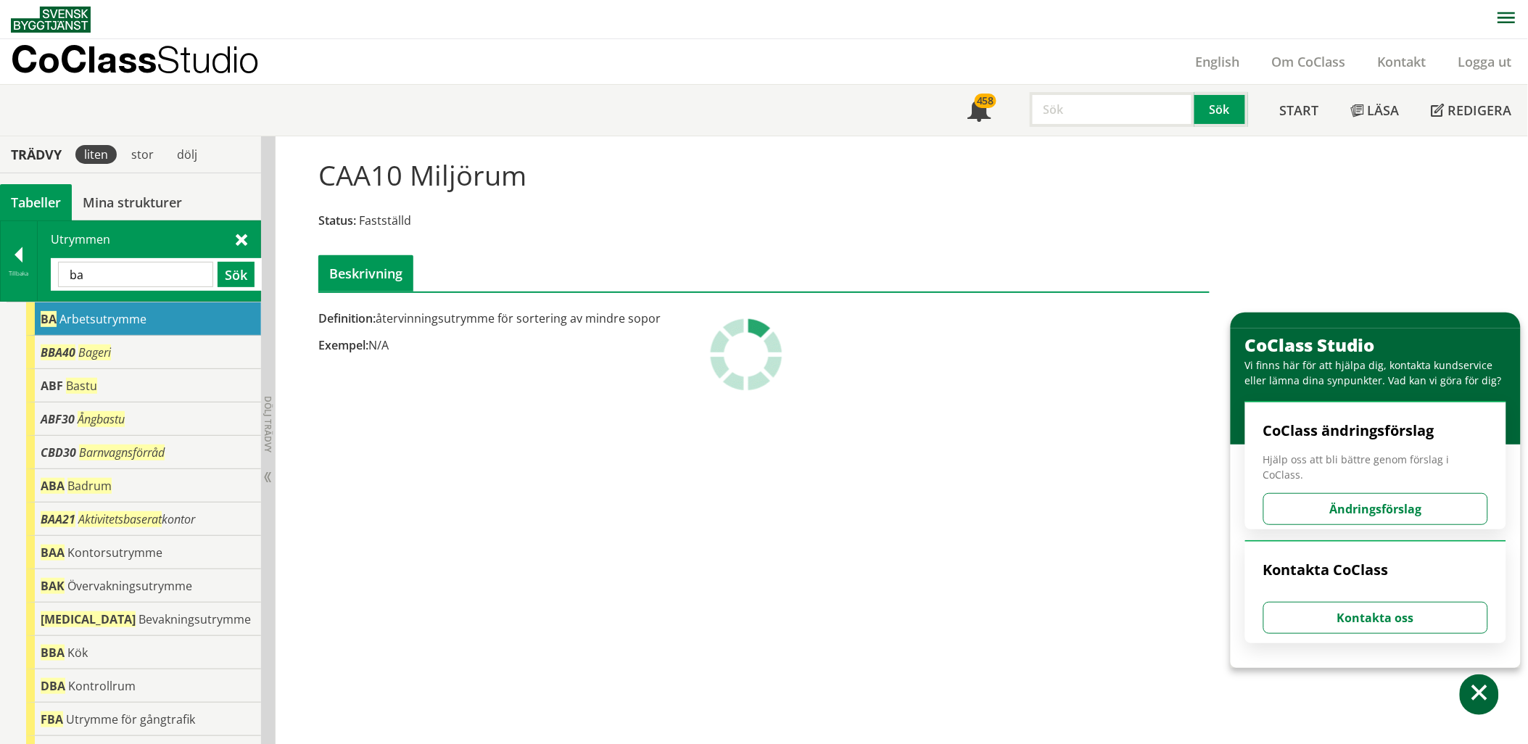
click at [89, 320] on span "Arbetsutrymme" at bounding box center [102, 319] width 87 height 16
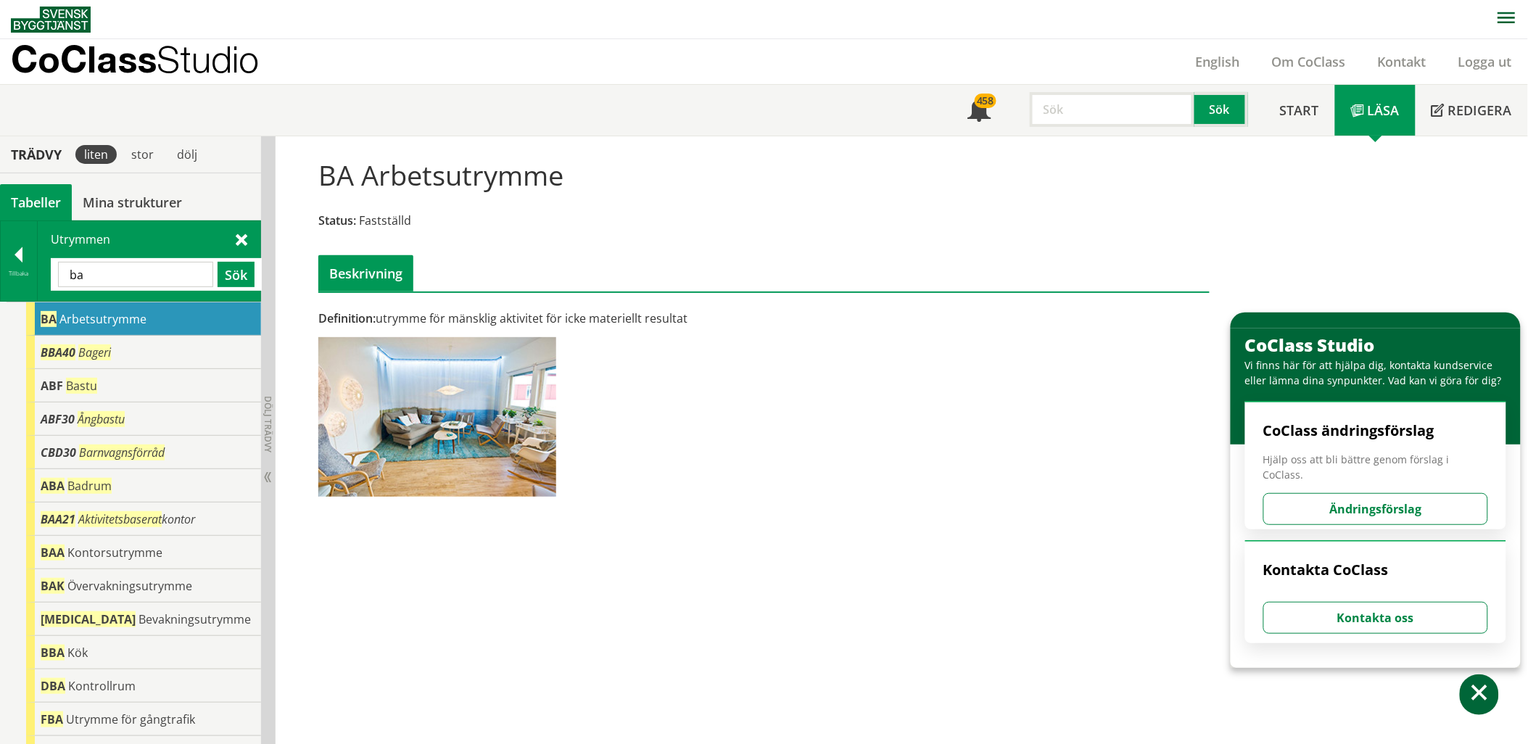
click at [97, 283] on input "ba" at bounding box center [135, 274] width 155 height 25
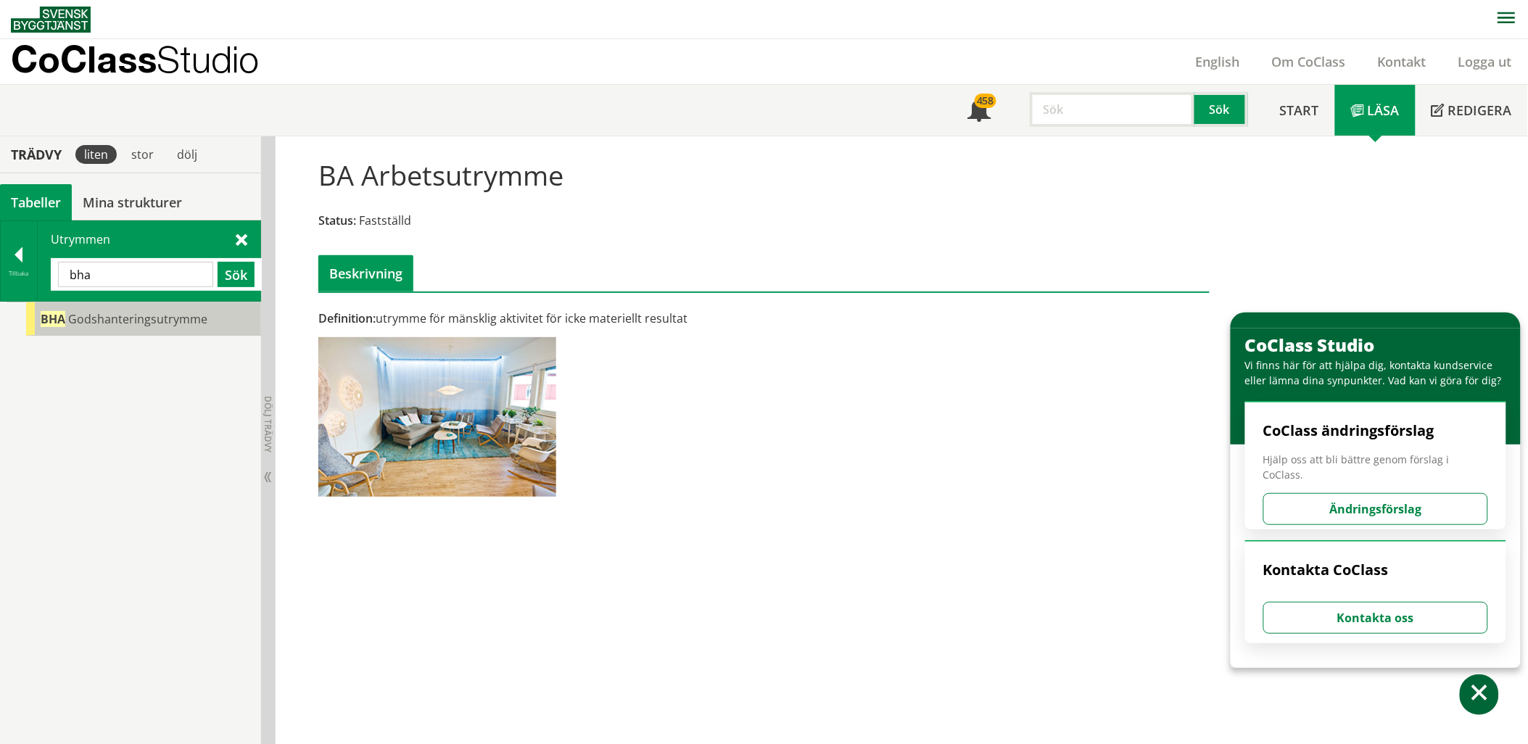
click at [106, 318] on span "Godshanteringsutrymme" at bounding box center [137, 319] width 139 height 16
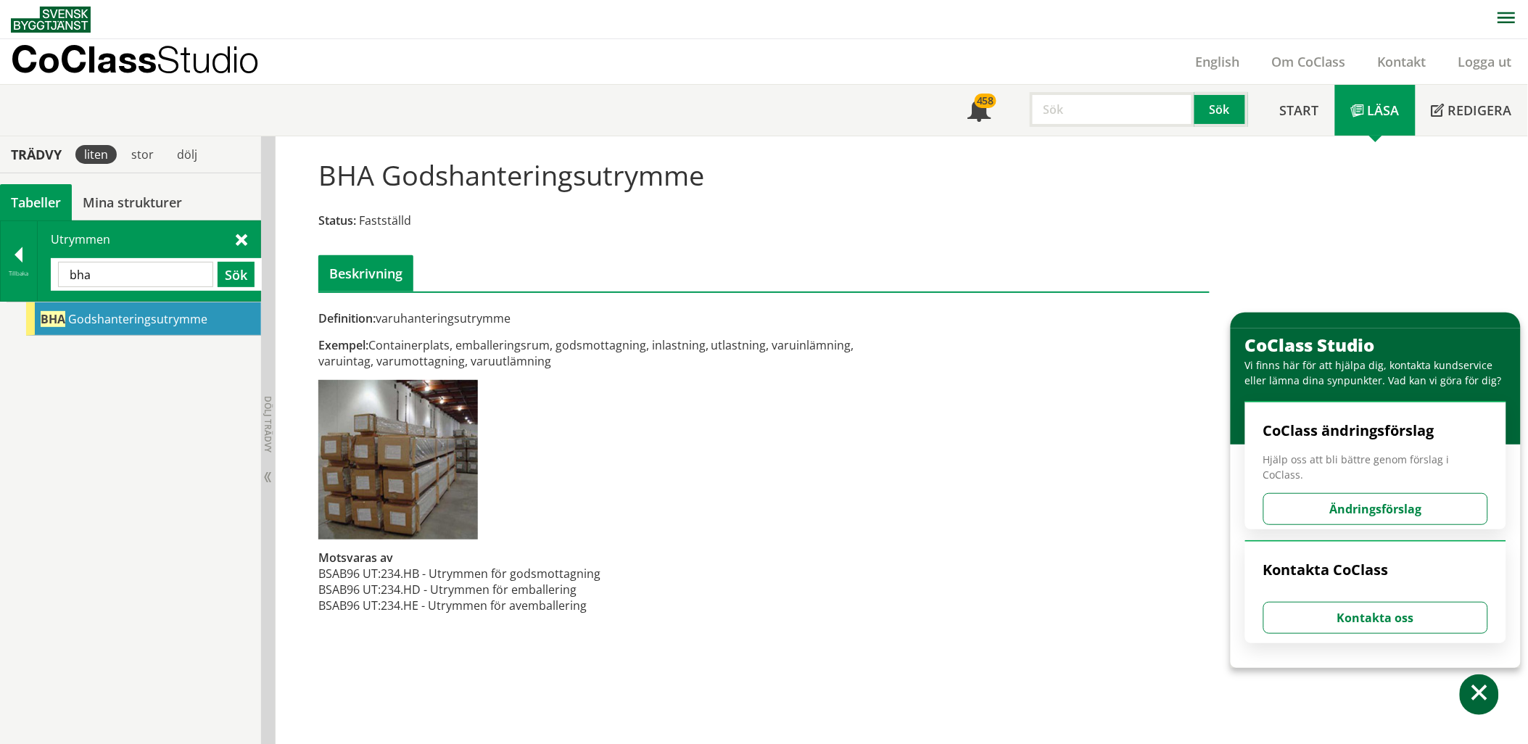
click at [162, 281] on input "bha" at bounding box center [135, 274] width 155 height 25
click at [161, 281] on input "bha" at bounding box center [135, 274] width 155 height 25
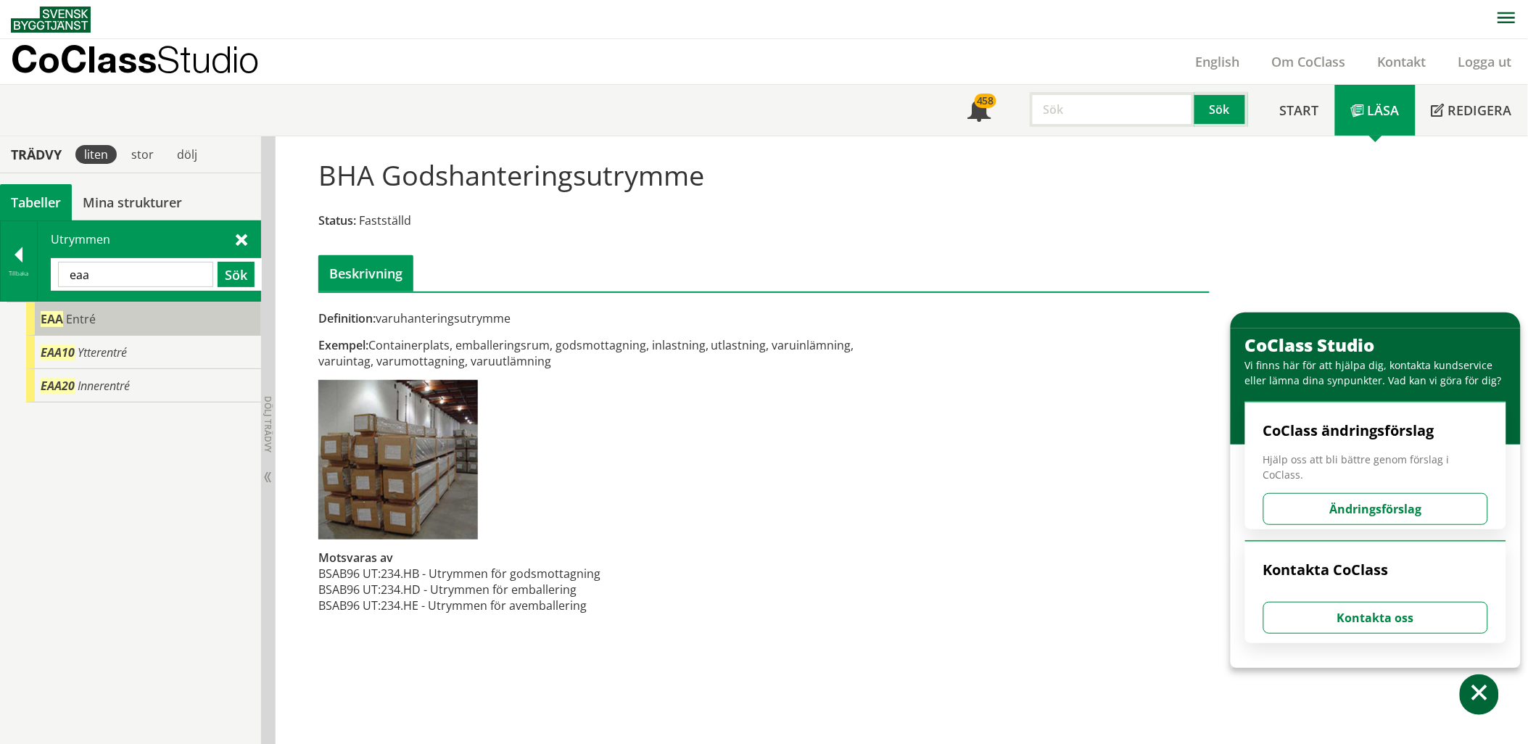
click at [131, 321] on div "EAA Entré" at bounding box center [143, 319] width 235 height 33
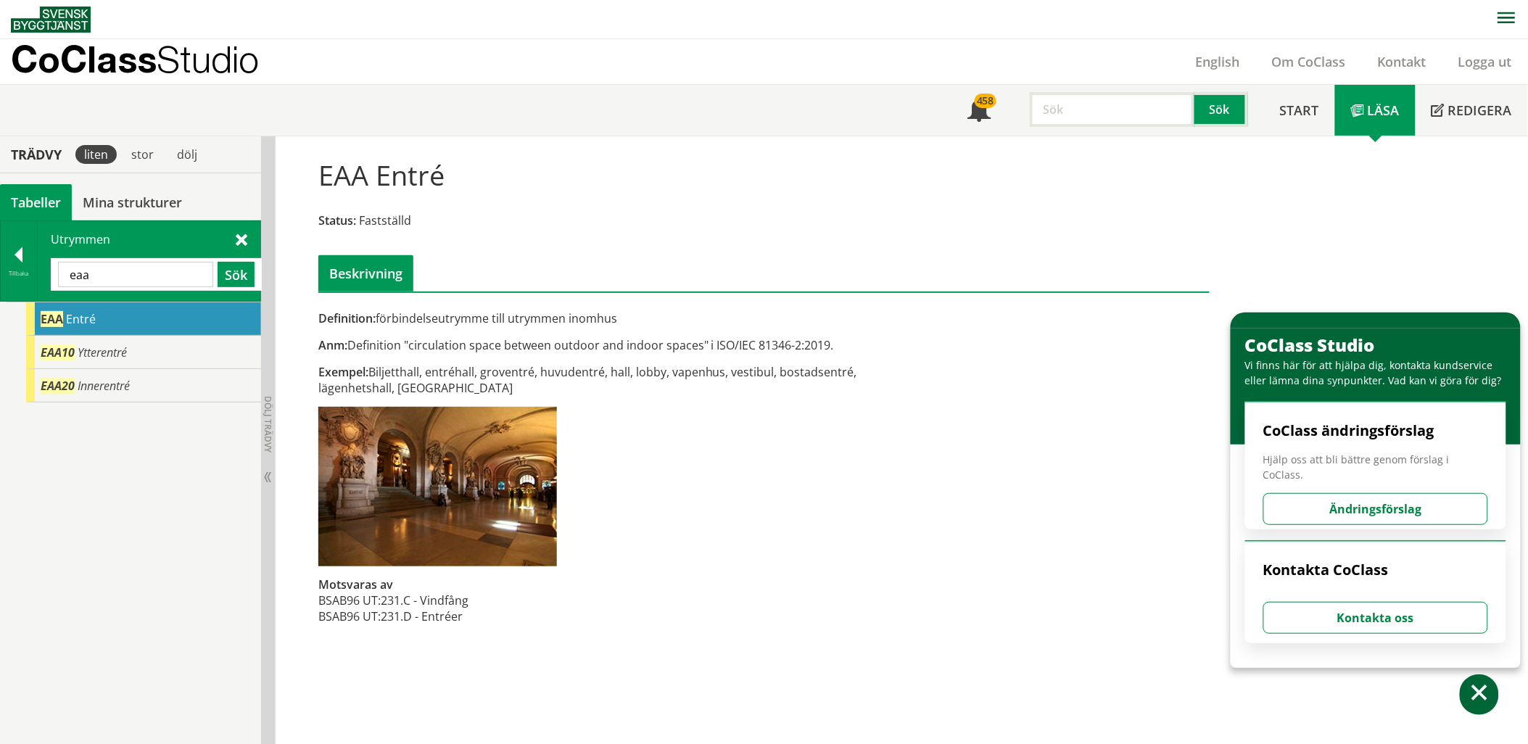
click at [118, 273] on input "eaa" at bounding box center [135, 274] width 155 height 25
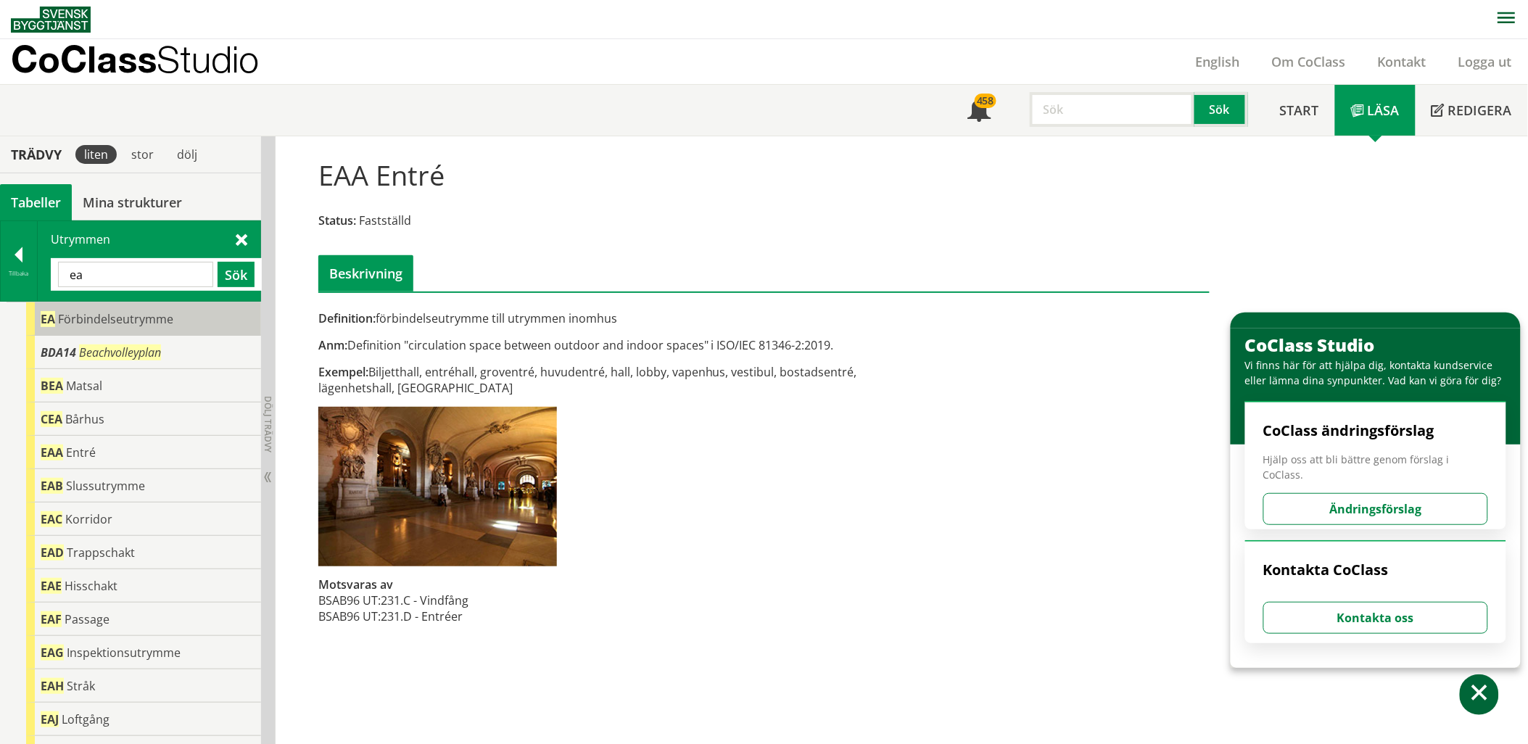
click at [120, 324] on span "Förbindelseutrymme" at bounding box center [115, 319] width 115 height 16
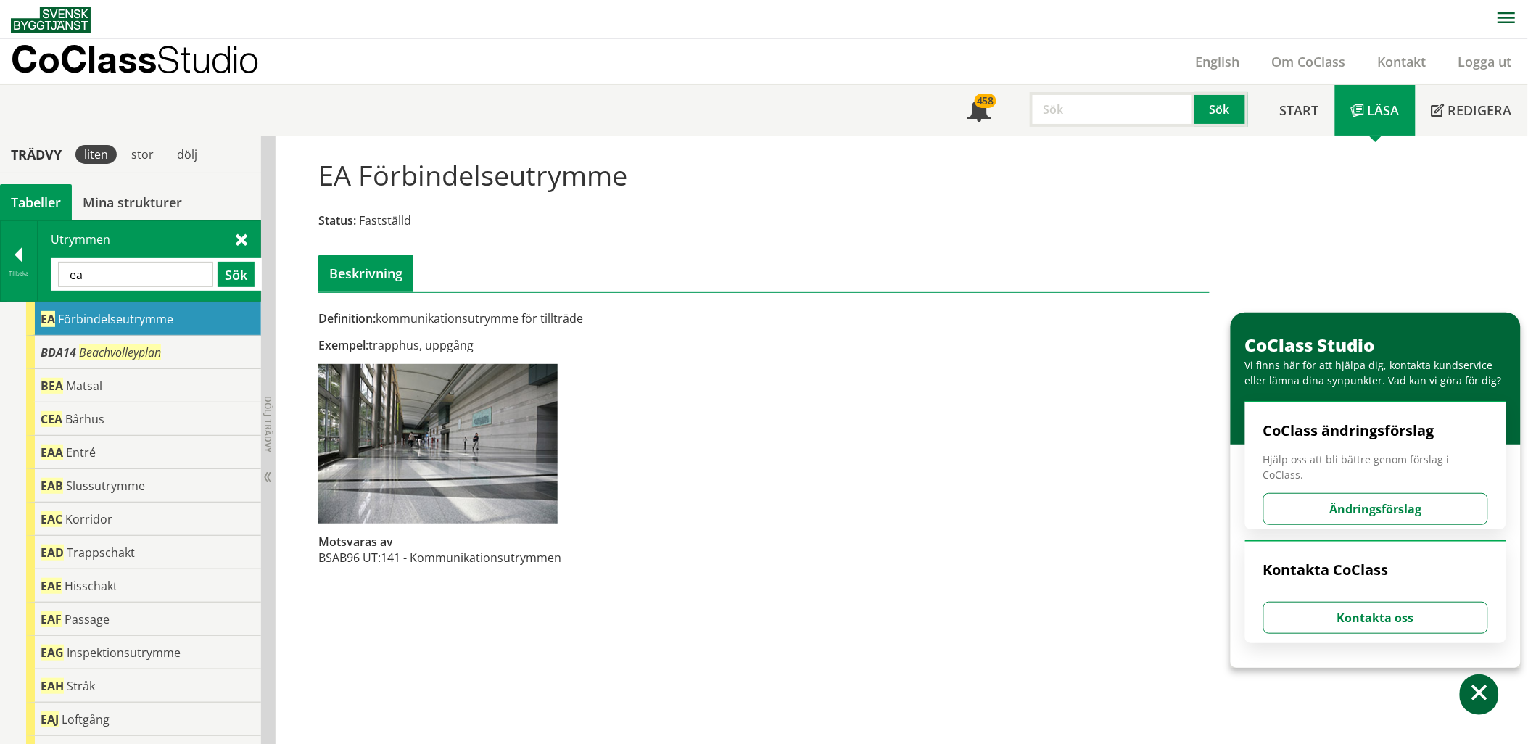
click at [73, 255] on div "Utrymmen ea Sök" at bounding box center [149, 261] width 223 height 80
click at [82, 268] on input "ea" at bounding box center [135, 274] width 155 height 25
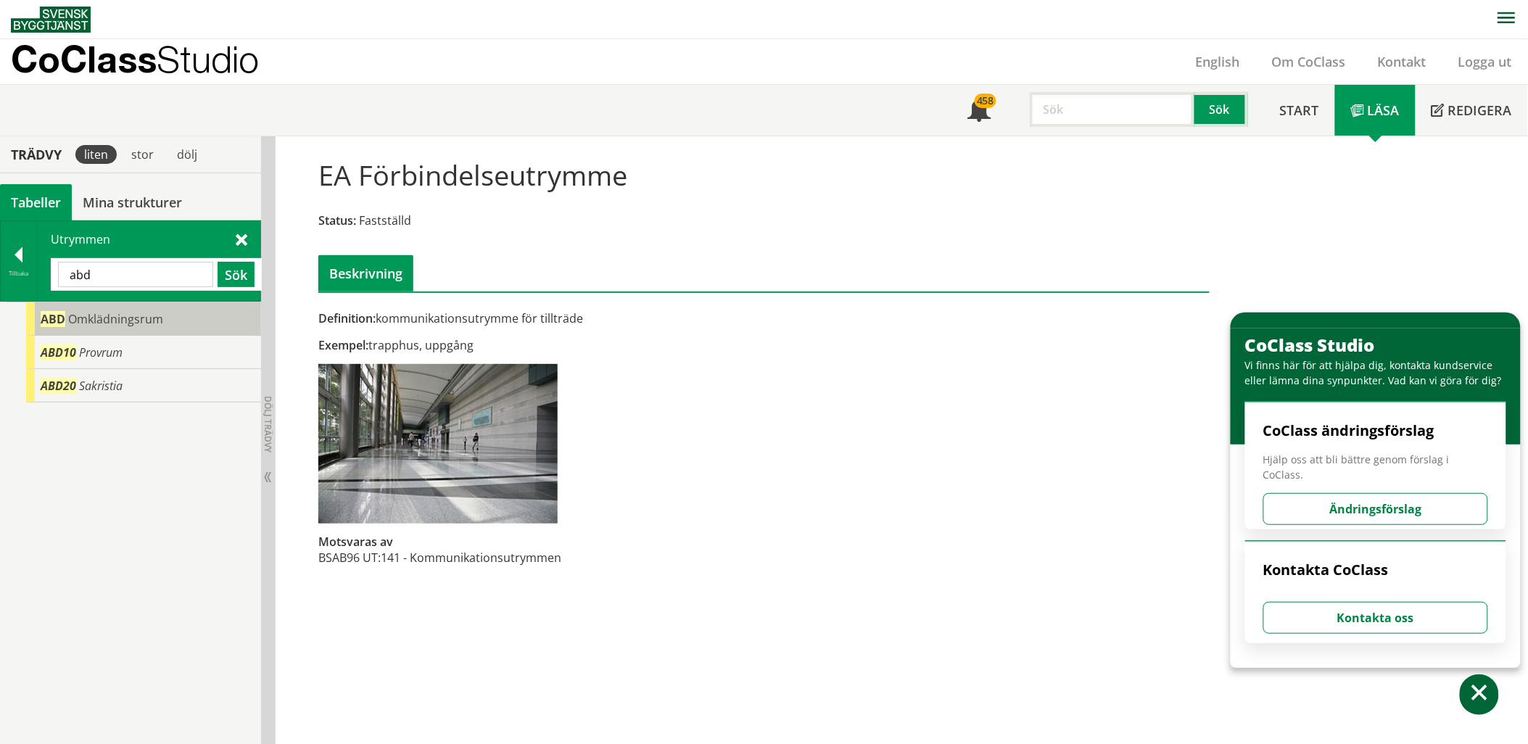
click at [90, 315] on body "AMA AMA Beskrivningsverktyg AMA Funktion BSAB Bygginfo Byggjura Byggkatalogen […" at bounding box center [764, 372] width 1528 height 744
click at [114, 322] on span "Omklädningsrum" at bounding box center [115, 319] width 95 height 16
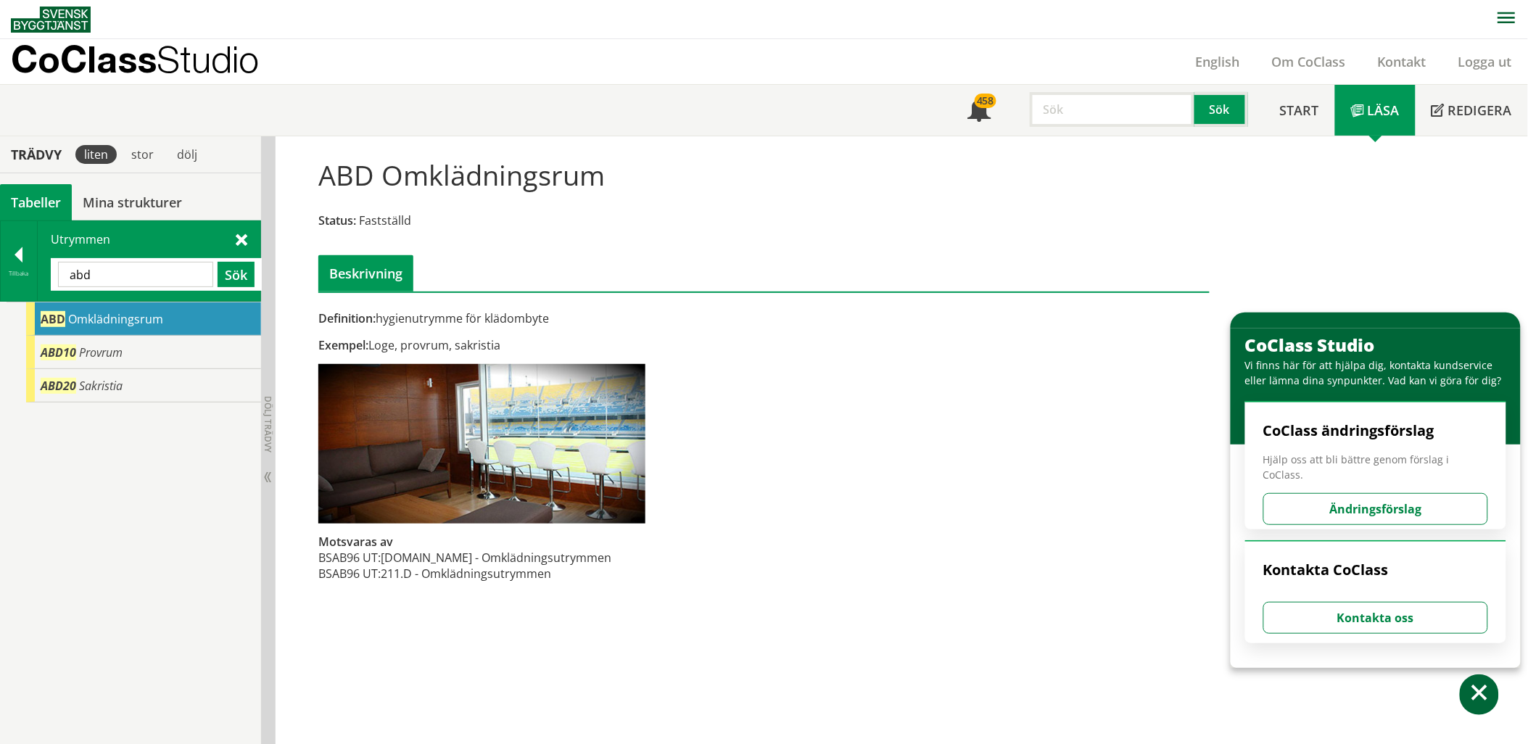
click at [176, 281] on input "abd" at bounding box center [135, 274] width 155 height 25
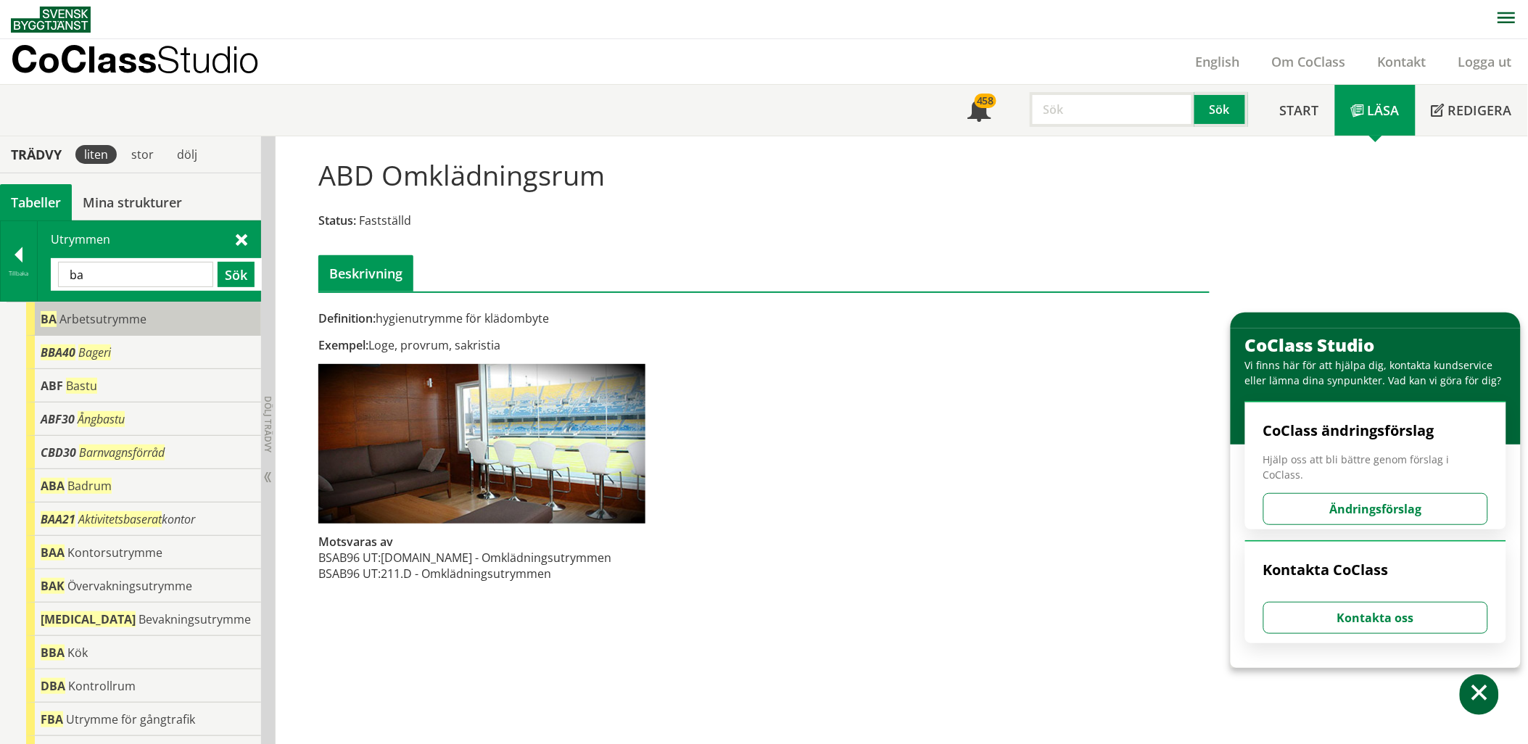
click at [150, 322] on div "BA Arbetsutrymme" at bounding box center [143, 319] width 235 height 33
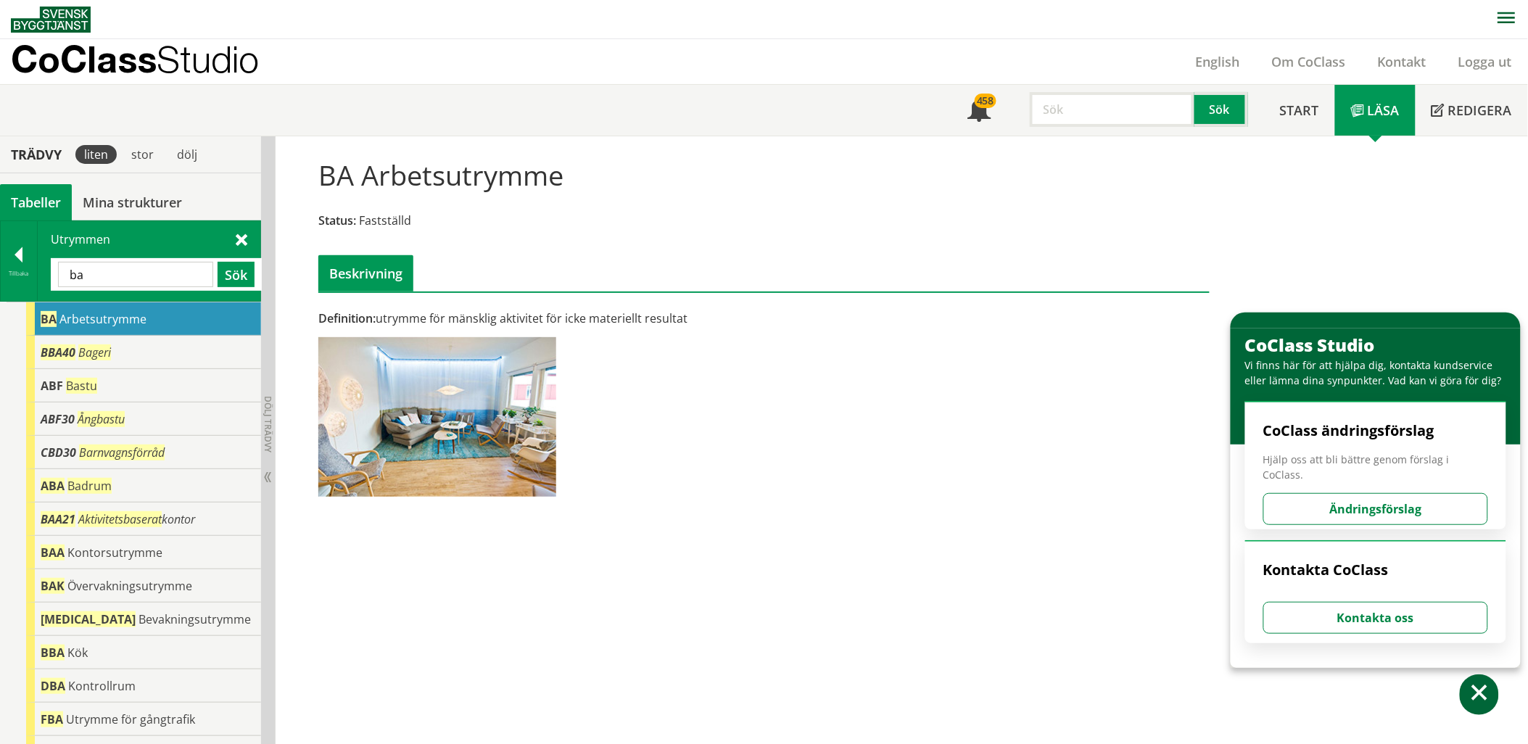
click at [127, 270] on input "ba" at bounding box center [135, 274] width 155 height 25
click at [160, 278] on input "A" at bounding box center [135, 274] width 155 height 25
type input "bab"
